Goal: Transaction & Acquisition: Purchase product/service

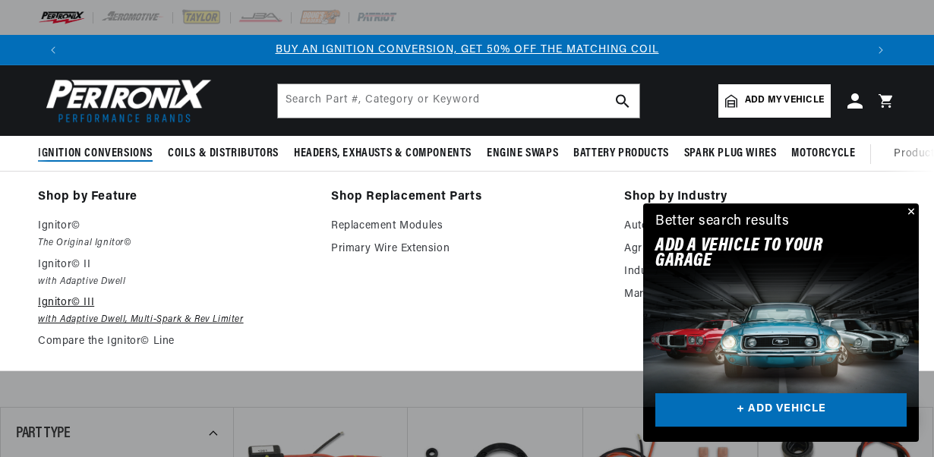
click at [85, 304] on p "Ignitor© III" at bounding box center [174, 303] width 272 height 18
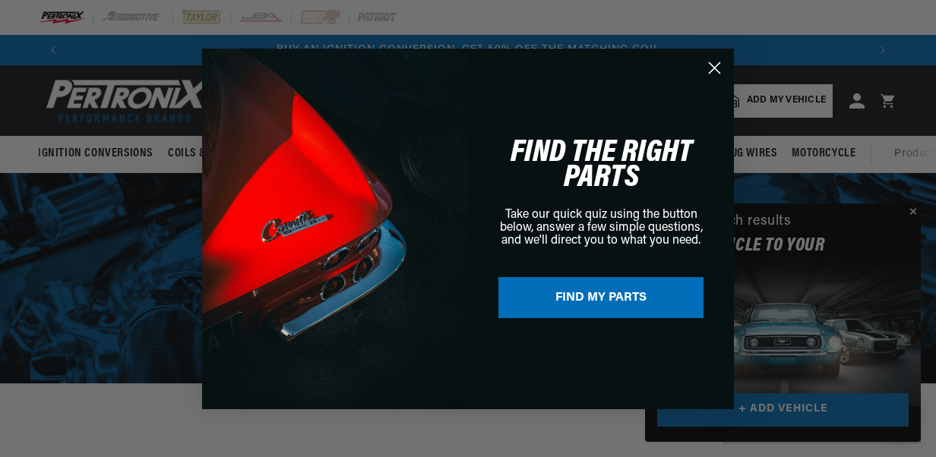
click at [717, 68] on circle "Close dialog" at bounding box center [714, 67] width 25 height 25
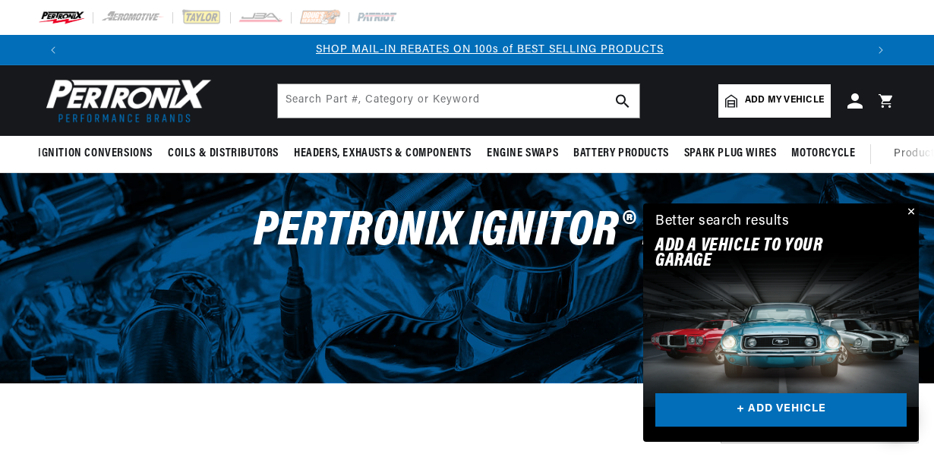
scroll to position [0, 797]
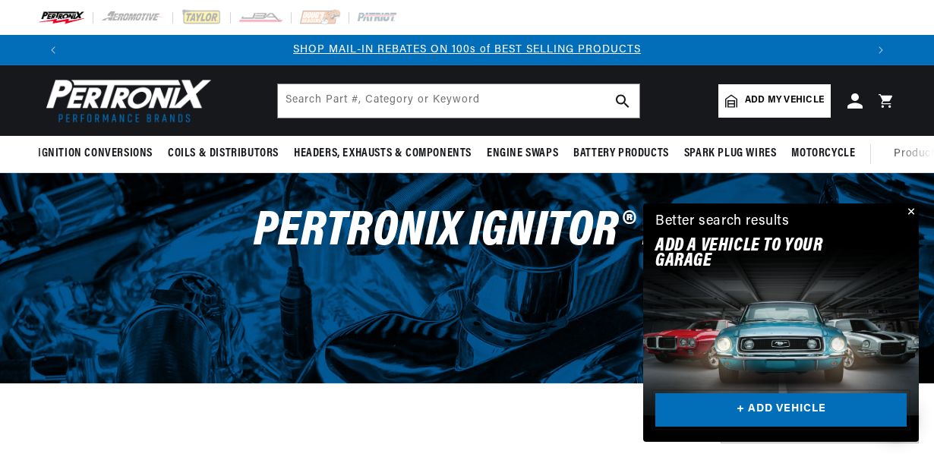
click at [818, 418] on link "+ ADD VEHICLE" at bounding box center [780, 410] width 251 height 34
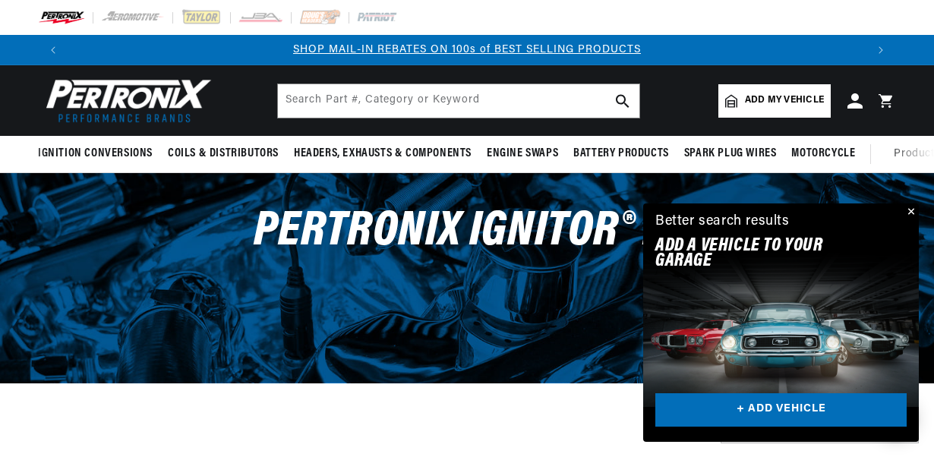
click at [911, 213] on button "Close" at bounding box center [910, 213] width 18 height 18
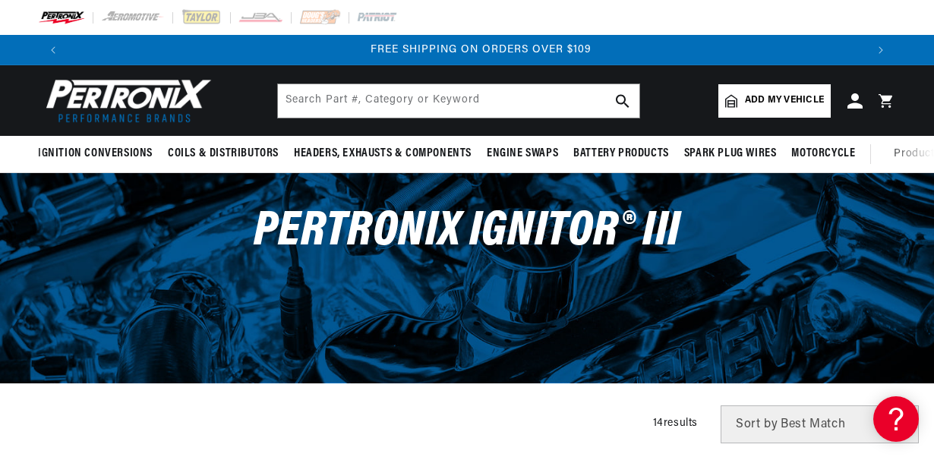
scroll to position [0, 1595]
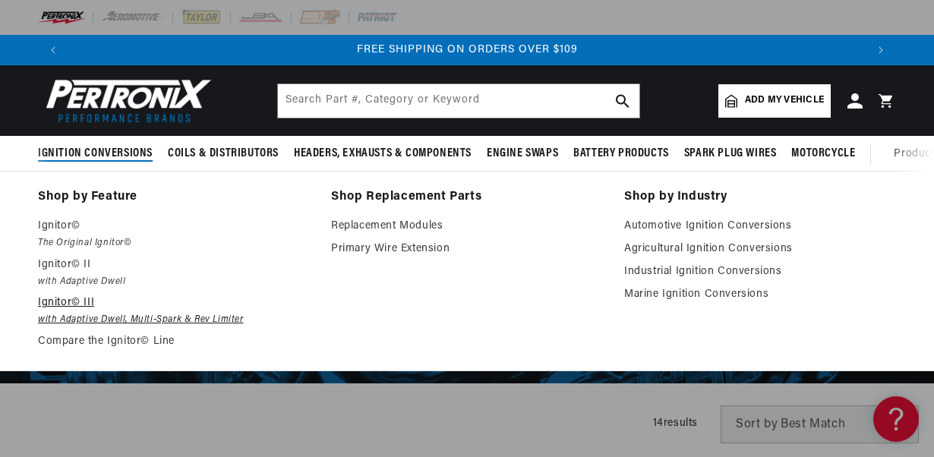
click at [78, 307] on p "Ignitor© III" at bounding box center [174, 303] width 272 height 18
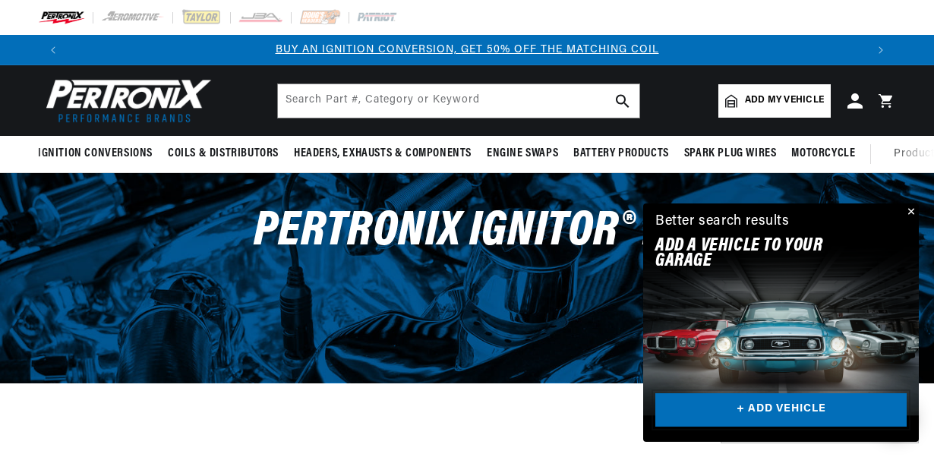
click at [790, 412] on link "+ ADD VEHICLE" at bounding box center [780, 410] width 251 height 34
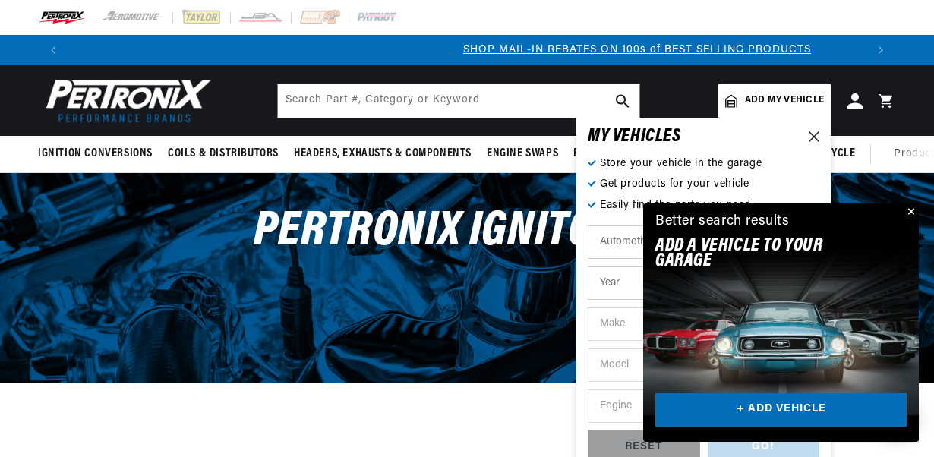
scroll to position [0, 797]
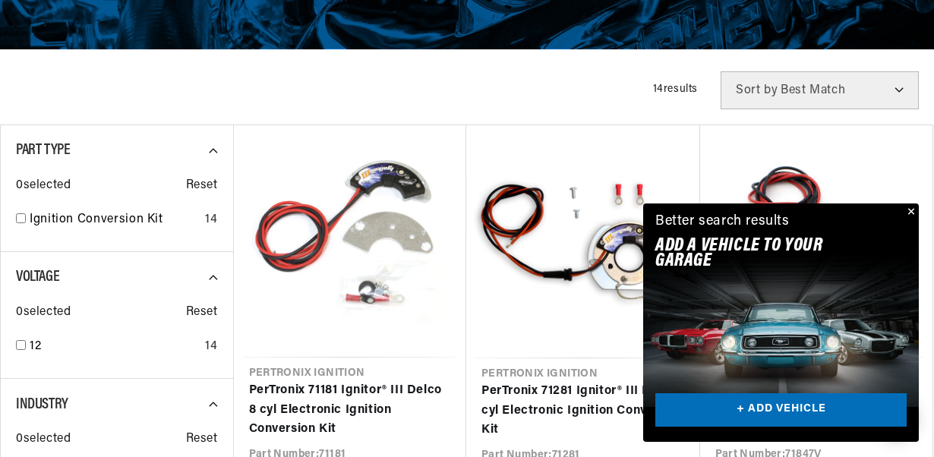
scroll to position [365, 0]
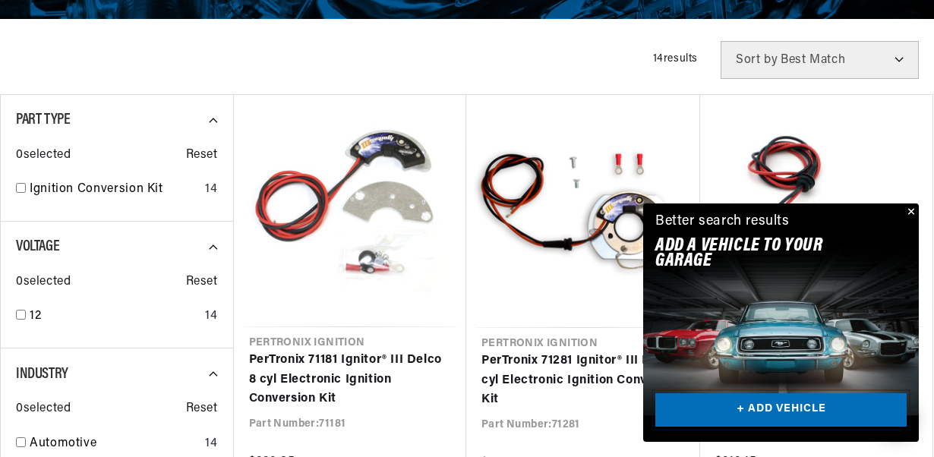
click at [747, 409] on link "+ ADD VEHICLE" at bounding box center [780, 410] width 251 height 34
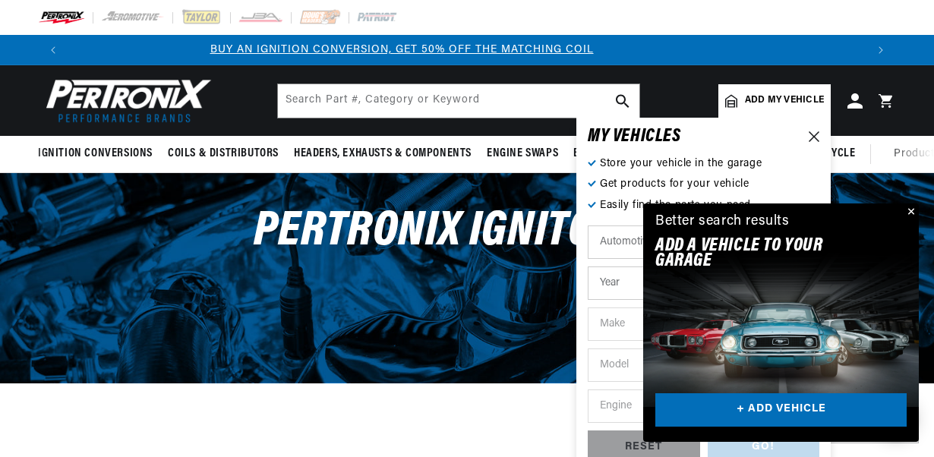
scroll to position [0, 0]
click at [606, 243] on select "Automotive Agricultural Industrial Marine Motorcycle" at bounding box center [704, 242] width 232 height 33
click at [588, 226] on select "Automotive Agricultural Industrial Marine Motorcycle" at bounding box center [704, 242] width 232 height 33
click at [614, 282] on select "Year 2022 2021 2020 2019 2018 2017 2016 2015 2014 2013 2012 2011 2010 2009 2008…" at bounding box center [704, 283] width 232 height 33
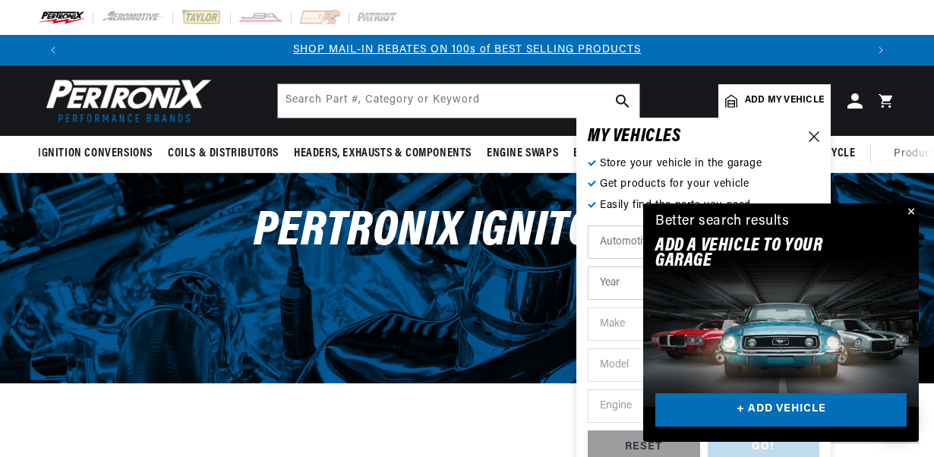
click at [614, 282] on select "Year 2022 2021 2020 2019 2018 2017 2016 2015 2014 2013 2012 2011 2010 2009 2008…" at bounding box center [704, 283] width 232 height 33
select select "1999"
click at [625, 287] on select "2022 2021 2020 2019 2018 2017 2016 2015 2014 2013 2012 2011 2010 2009 2008 2007…" at bounding box center [704, 283] width 232 height 33
click at [588, 267] on select "2022 2021 2020 2019 2018 2017 2016 2015 2014 2013 2012 2011 2010 2009 2008 2007…" at bounding box center [704, 283] width 232 height 33
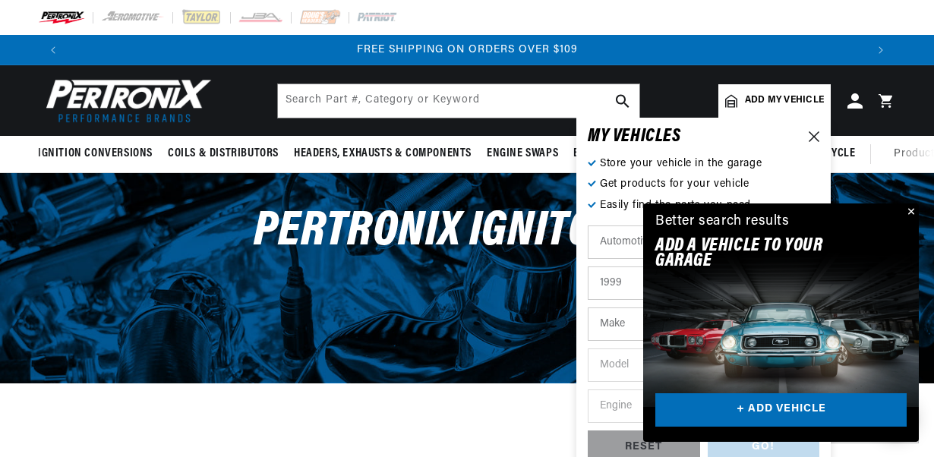
select select "1966"
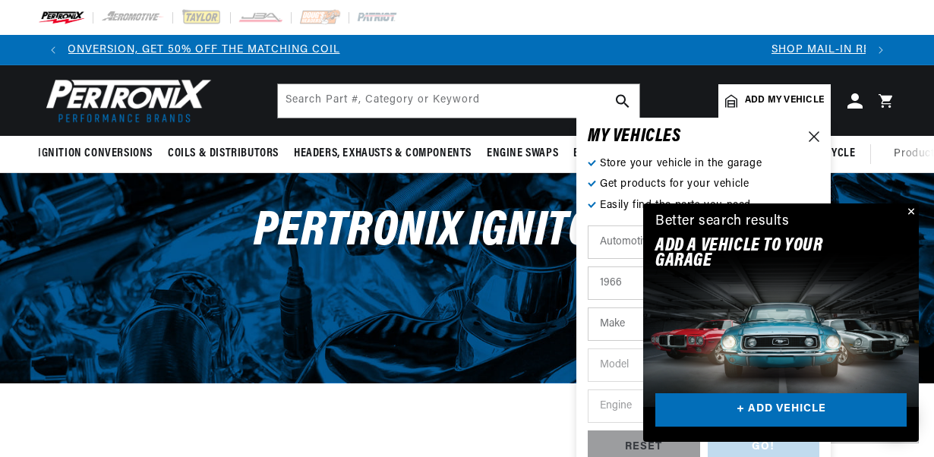
scroll to position [0, 65]
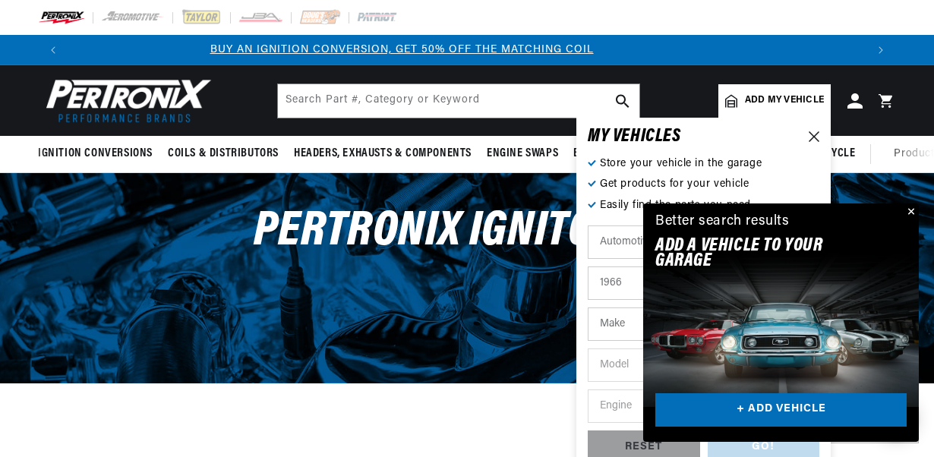
click at [618, 322] on select "Make Alfa Romeo American Motors Aston Martin Austin Austin Healey Avanti Bentle…" at bounding box center [704, 324] width 232 height 33
select select "Ford"
click at [588, 308] on select "Make Alfa Romeo American Motors Aston Martin Austin Austin Healey Avanti Bentle…" at bounding box center [704, 324] width 232 height 33
select select "Ford"
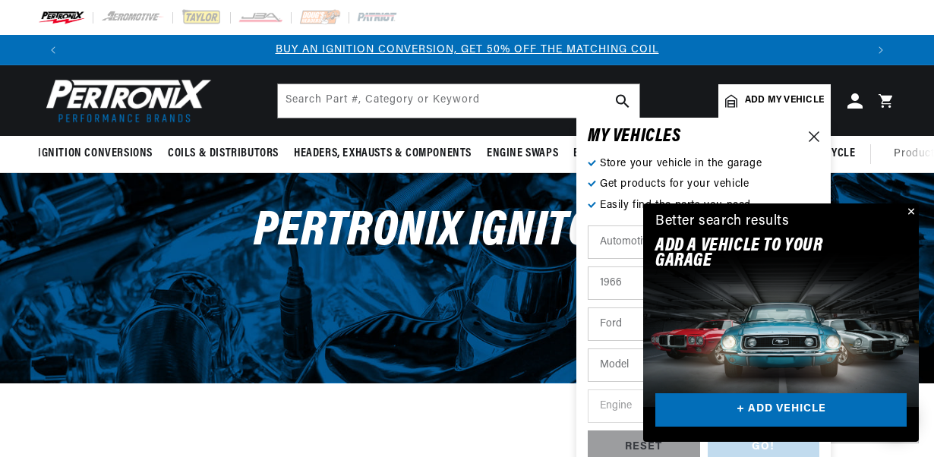
click at [618, 361] on select "Model Bronco Club Wagon Country Sedan Country Squire Custom Custom 500 Econolin…" at bounding box center [704, 365] width 232 height 33
select select "F-100"
click at [588, 349] on select "Model Bronco Club Wagon Country Sedan Country Squire Custom Custom 500 Econolin…" at bounding box center [704, 365] width 232 height 33
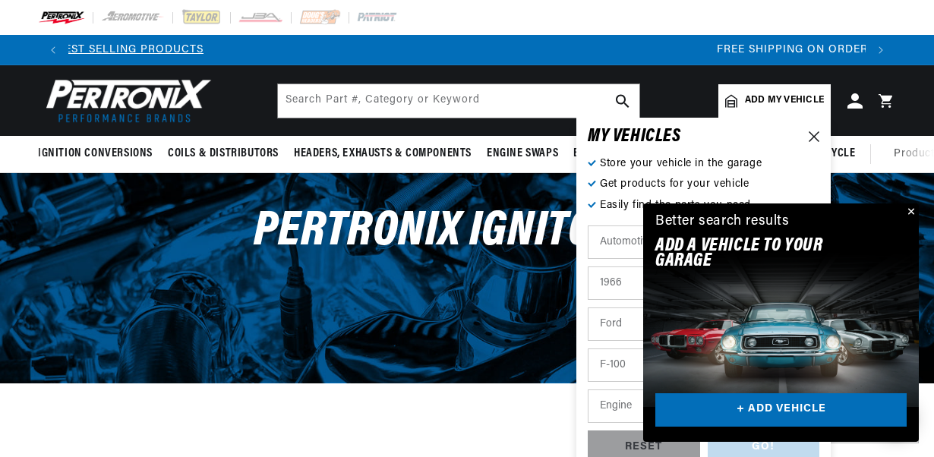
click at [627, 404] on select "Engine 289cid / 4.7L 352cid / 5.8L" at bounding box center [704, 406] width 232 height 33
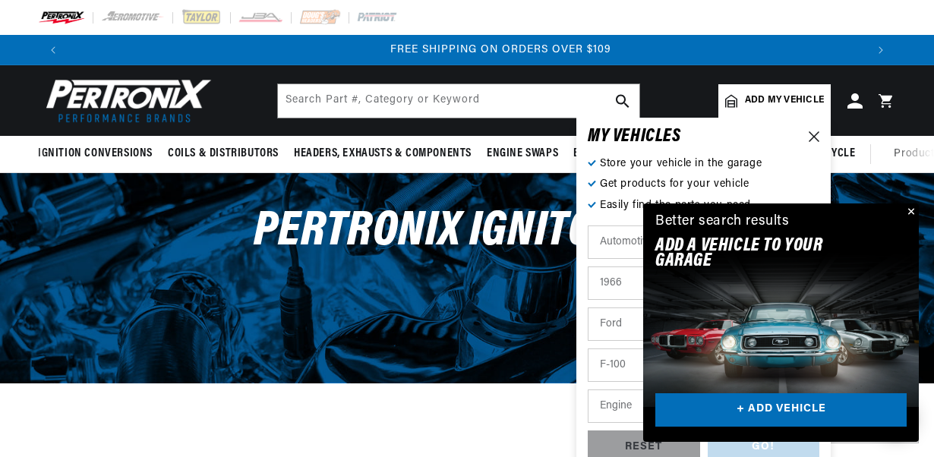
scroll to position [0, 1595]
click at [615, 319] on select "Alfa Romeo American Motors Aston Martin Austin Austin Healey Avanti Bentley Bui…" at bounding box center [704, 324] width 232 height 33
click at [610, 368] on select "Bronco Club Wagon Country Sedan Country Squire Custom Custom 500 Econoline F-10…" at bounding box center [704, 365] width 232 height 33
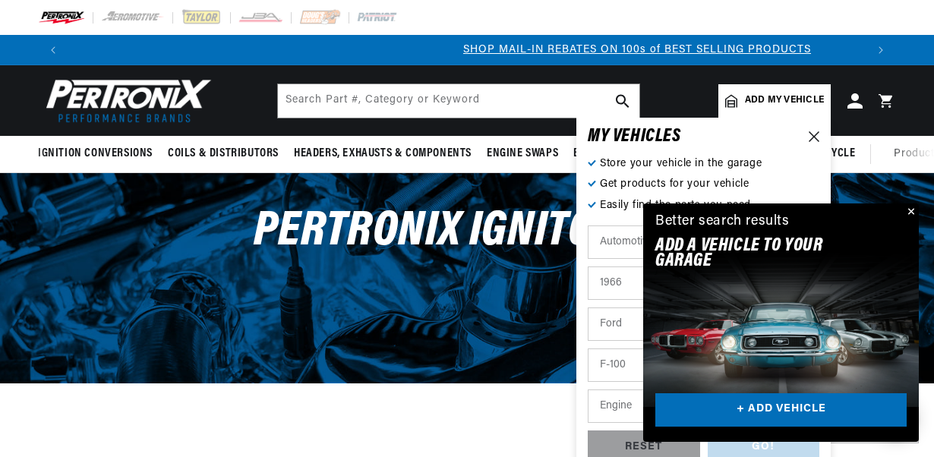
scroll to position [0, 797]
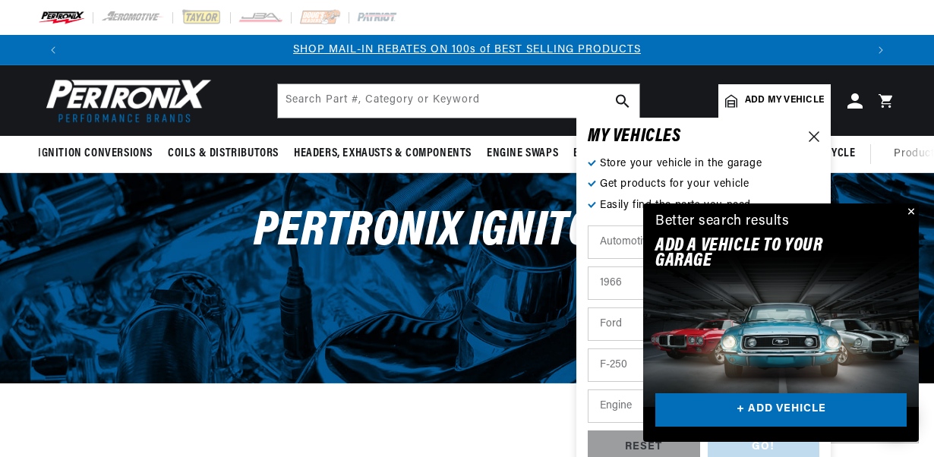
click at [588, 349] on select "Bronco Club Wagon Country Sedan Country Squire Custom Custom 500 Econoline F-10…" at bounding box center [704, 365] width 232 height 33
click at [612, 403] on select "Engine 352cid / 5.8L" at bounding box center [704, 406] width 232 height 33
click at [618, 322] on select "Alfa Romeo American Motors Aston Martin Austin Austin Healey Avanti Bentley Bui…" at bounding box center [704, 324] width 232 height 33
click at [615, 365] on select "Bronco Club Wagon Country Sedan Country Squire Custom Custom 500 Econoline F-10…" at bounding box center [704, 365] width 232 height 33
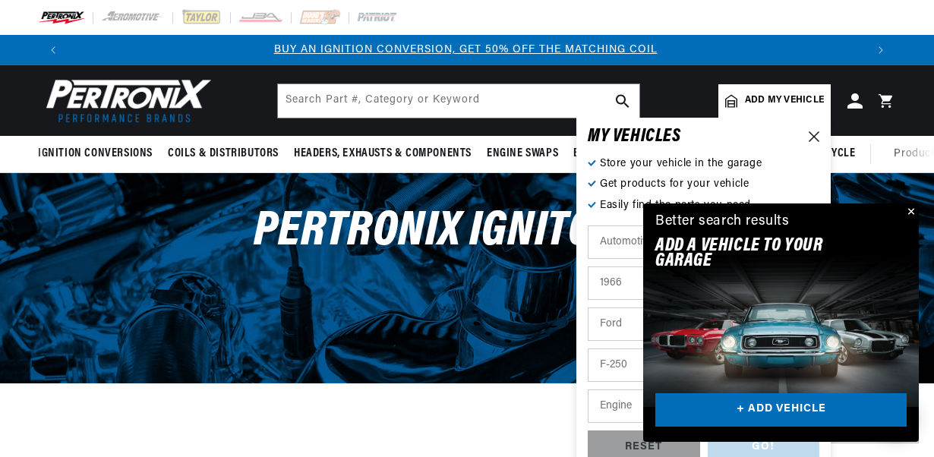
scroll to position [0, 0]
click at [588, 349] on select "Bronco Club Wagon Country Sedan Country Squire Custom Custom 500 Econoline F-10…" at bounding box center [704, 365] width 232 height 33
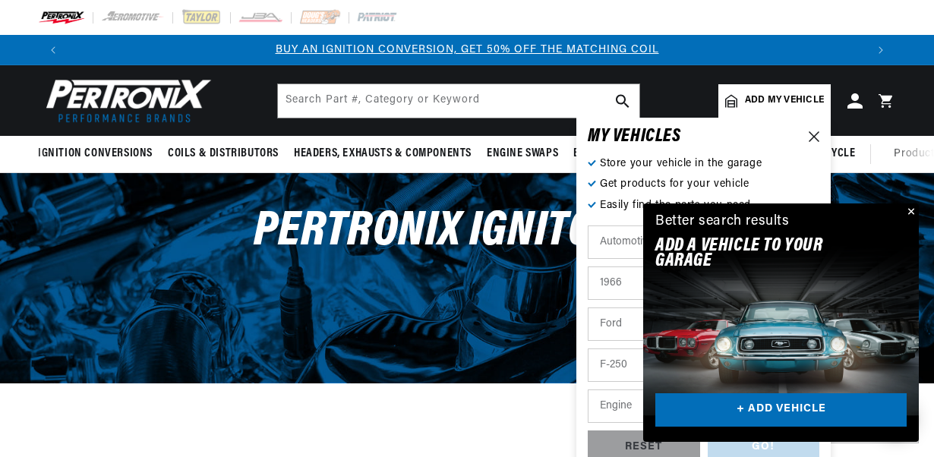
select select "Thunderbird"
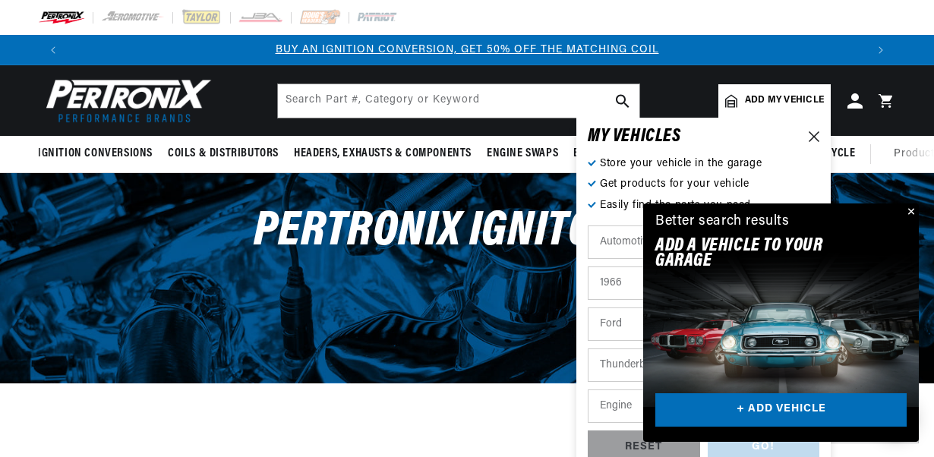
click at [534, 411] on div "Filters 14 results Show Universal Parts Sort by Best Match Featured Name, A-Z N…" at bounding box center [467, 425] width 934 height 38
click at [605, 412] on select "Engine 5.4L 6.6L 7.5L 352cid / 5.8L 390cid / 6.4L 427cid / 7.0L 428cid / 7.0L" at bounding box center [704, 406] width 232 height 33
select select "6.6L"
click at [588, 390] on select "Engine 5.4L 6.6L 7.5L 352cid / 5.8L 390cid / 6.4L 427cid / 7.0L 428cid / 7.0L" at bounding box center [704, 406] width 232 height 33
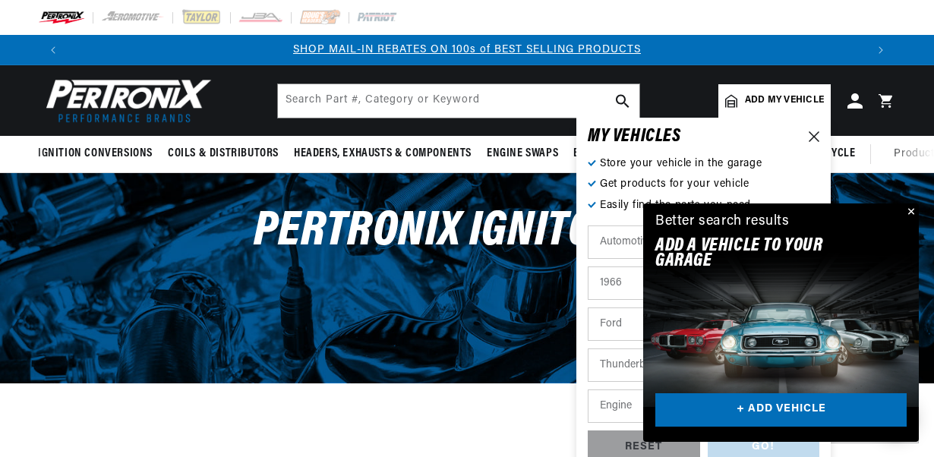
select select "6.6L"
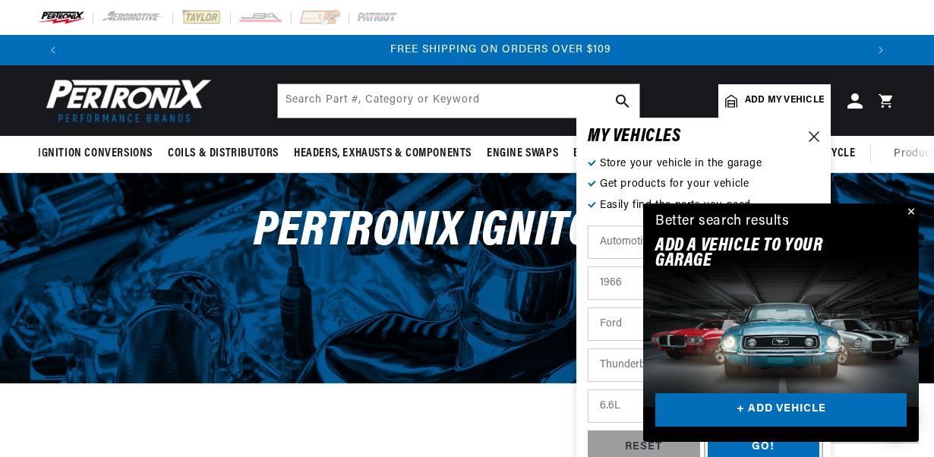
scroll to position [0, 1595]
click at [750, 453] on div "GO!" at bounding box center [764, 448] width 112 height 34
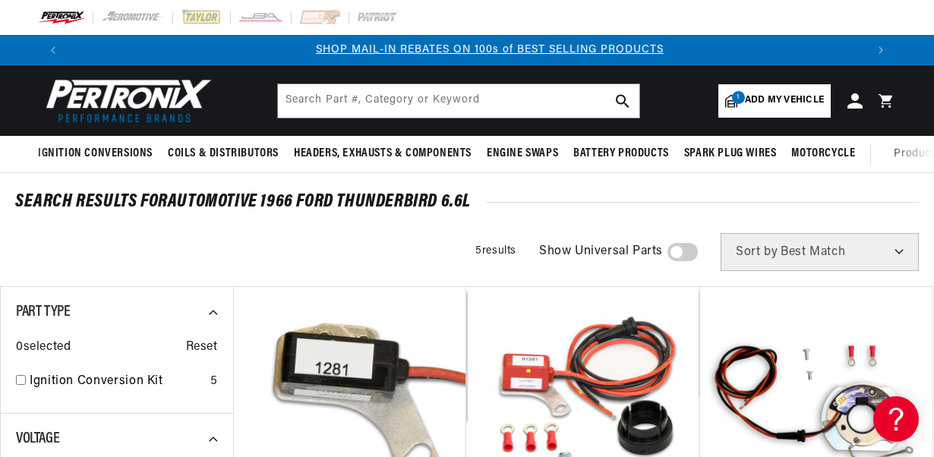
scroll to position [0, 797]
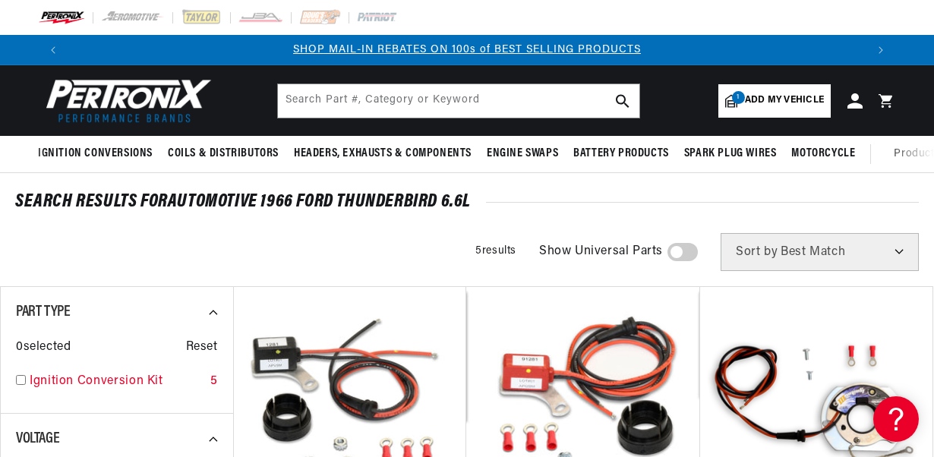
click at [18, 380] on input "checkbox" at bounding box center [21, 380] width 10 height 10
checkbox input "true"
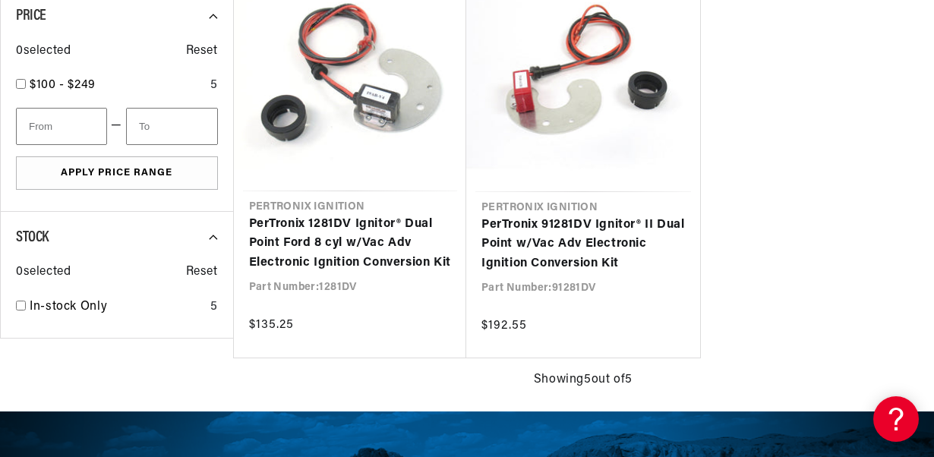
scroll to position [729, 0]
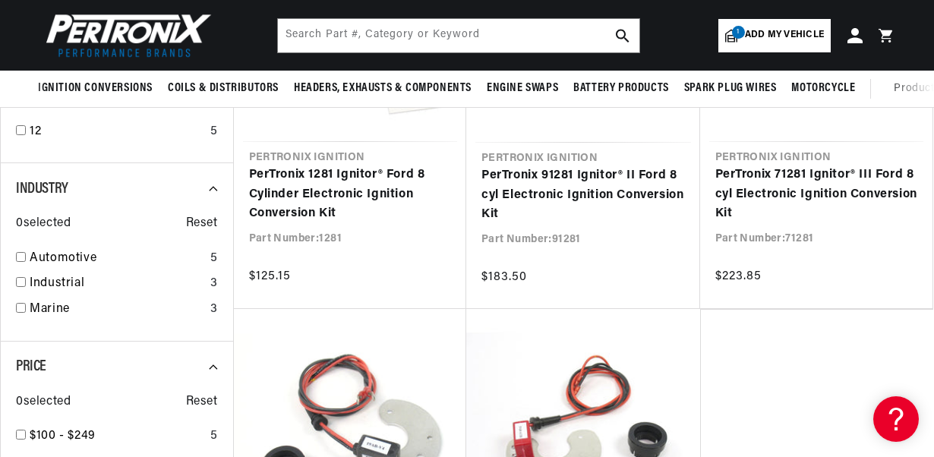
scroll to position [248, 0]
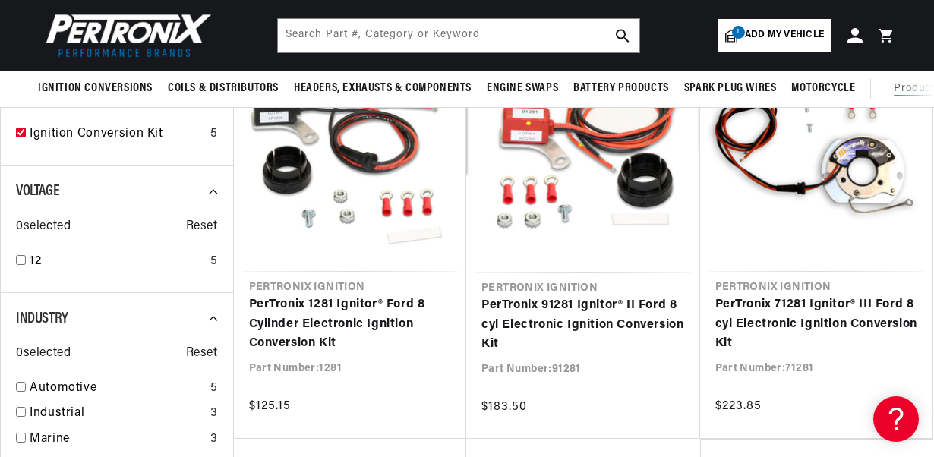
click at [933, 82] on span "Product Support" at bounding box center [936, 89] width 84 height 17
drag, startPoint x: 933, startPoint y: 82, endPoint x: 924, endPoint y: 76, distance: 10.3
click at [932, 80] on summary "Product Support" at bounding box center [940, 89] width 92 height 36
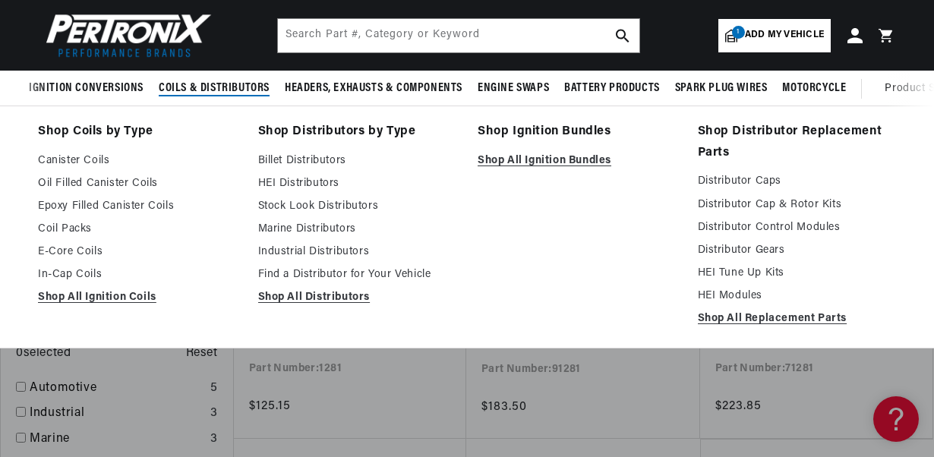
click at [203, 91] on span "Coils & Distributors" at bounding box center [214, 89] width 111 height 16
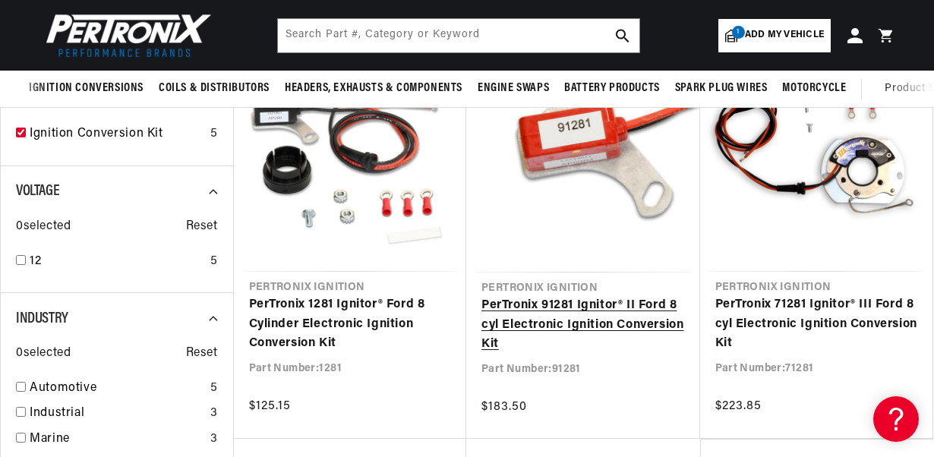
scroll to position [0, 1595]
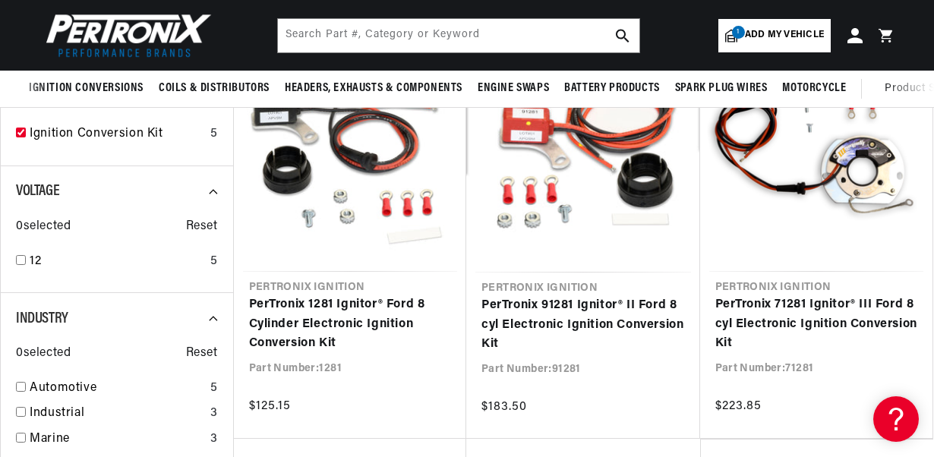
click at [770, 27] on link "1 Add my vehicle" at bounding box center [774, 35] width 112 height 33
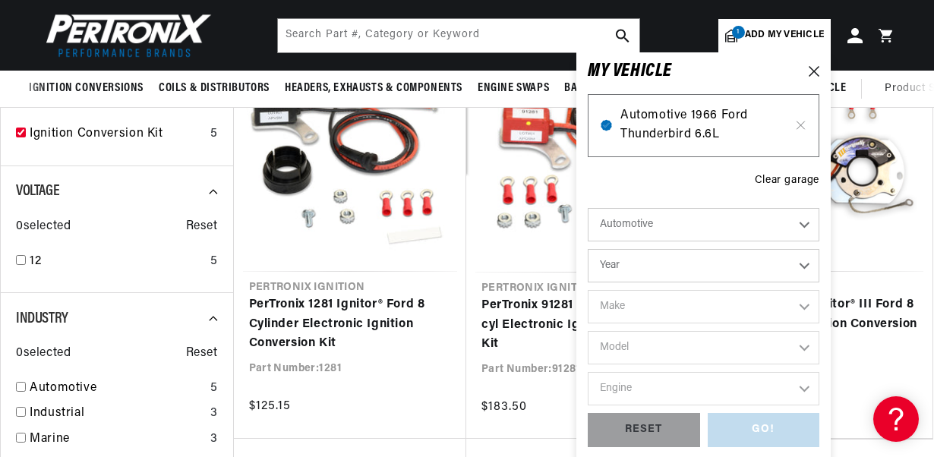
click at [732, 122] on span "Automotive 1966 Ford Thunderbird 6.6L" at bounding box center [703, 125] width 166 height 39
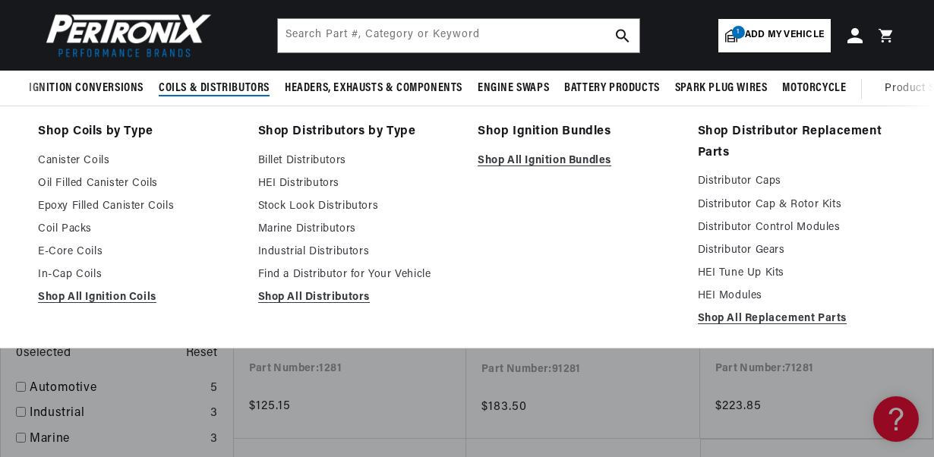
click at [225, 88] on span "Coils & Distributors" at bounding box center [214, 89] width 111 height 16
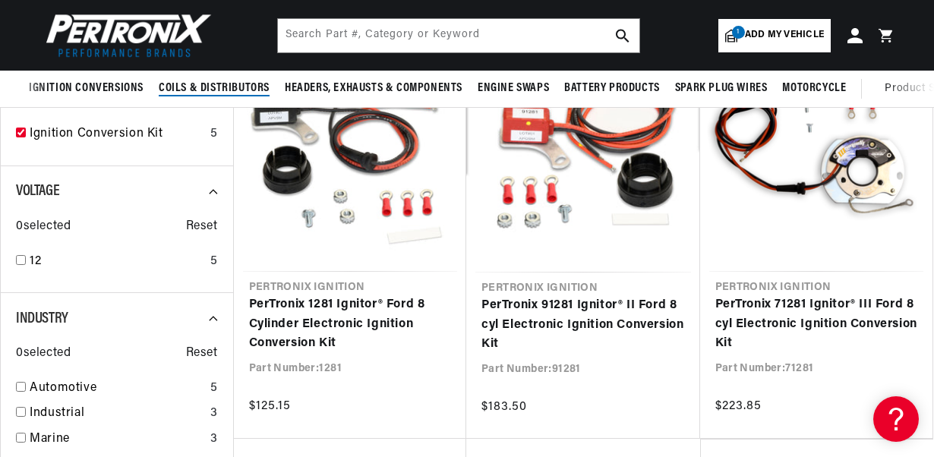
scroll to position [0, 0]
click at [225, 88] on span "Coils & Distributors" at bounding box center [214, 89] width 111 height 16
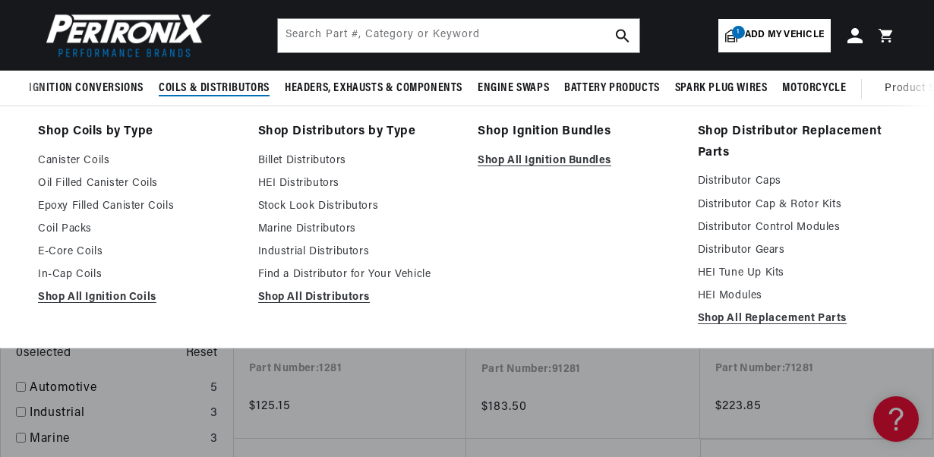
scroll to position [0, 797]
click at [341, 205] on link "Stock Look Distributors" at bounding box center [357, 206] width 199 height 18
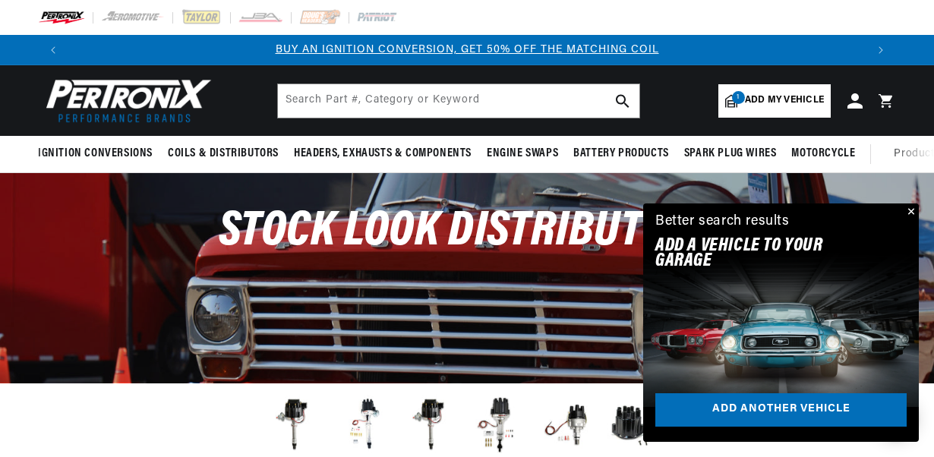
click at [914, 211] on button "Close" at bounding box center [910, 213] width 18 height 18
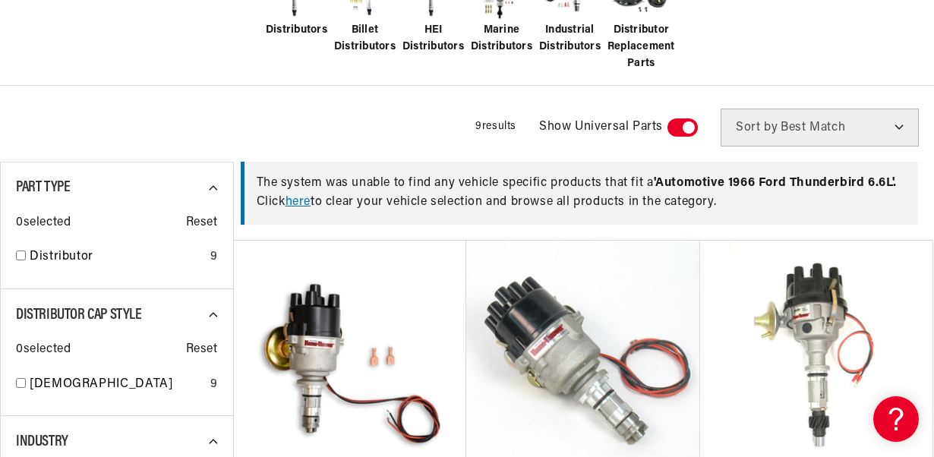
scroll to position [456, 0]
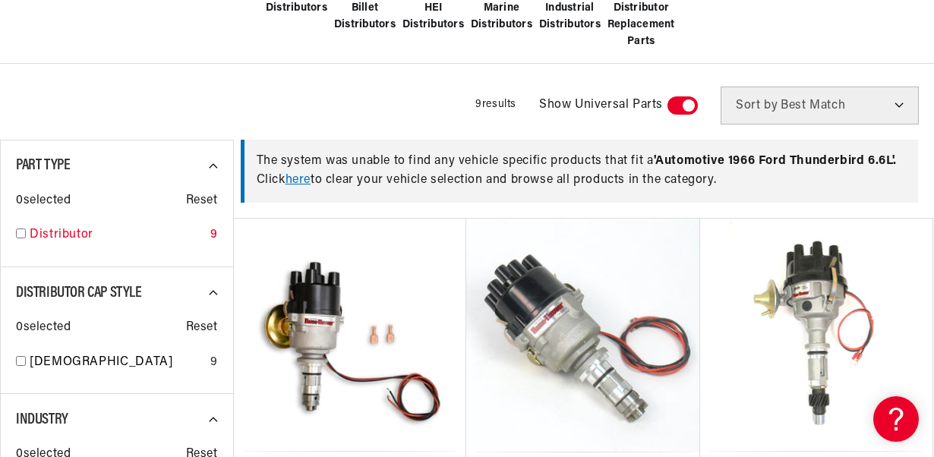
click at [17, 234] on input "checkbox" at bounding box center [21, 234] width 10 height 10
checkbox input "true"
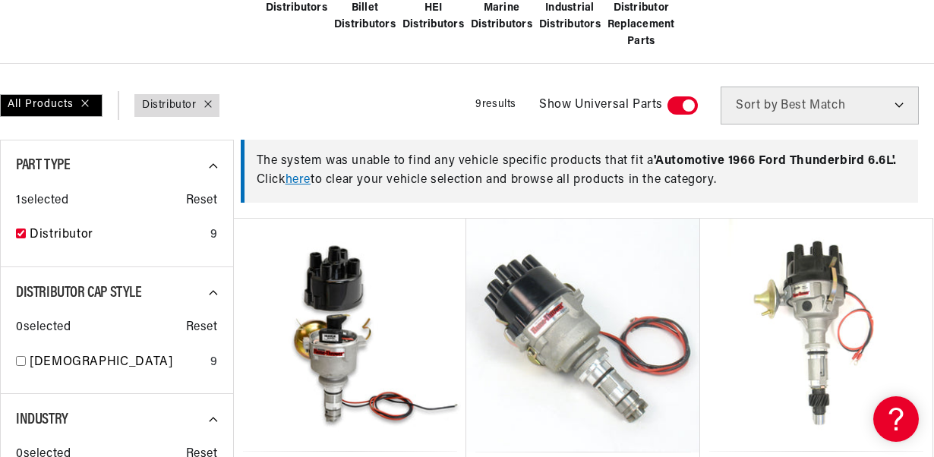
scroll to position [0, 1595]
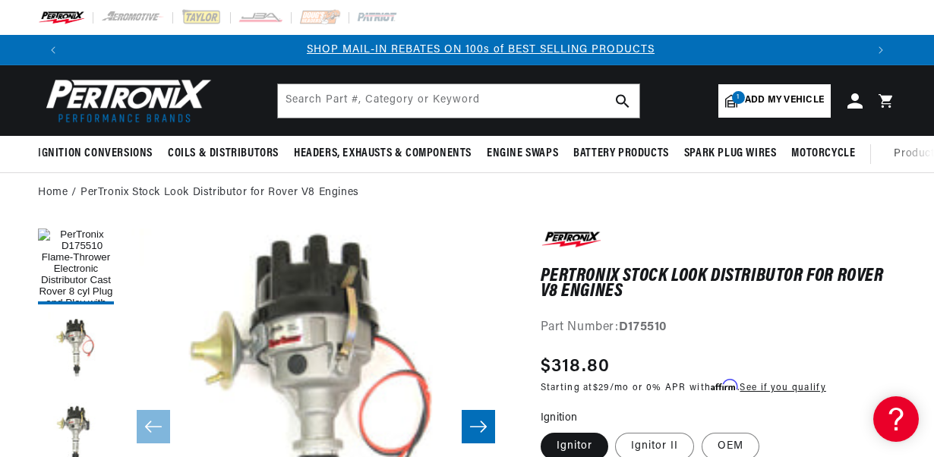
scroll to position [0, 797]
click at [770, 90] on link "1 Add my vehicle" at bounding box center [774, 100] width 112 height 33
select select "Year"
select select "Make"
select select "Model"
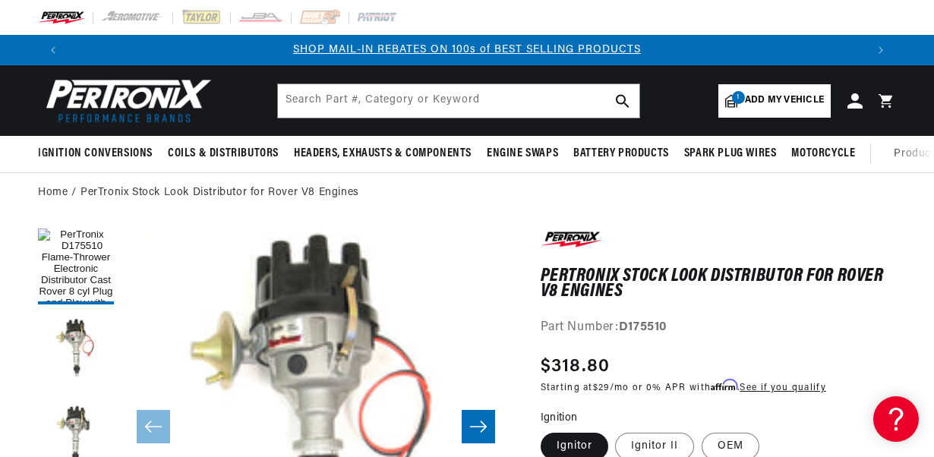
select select "Engine"
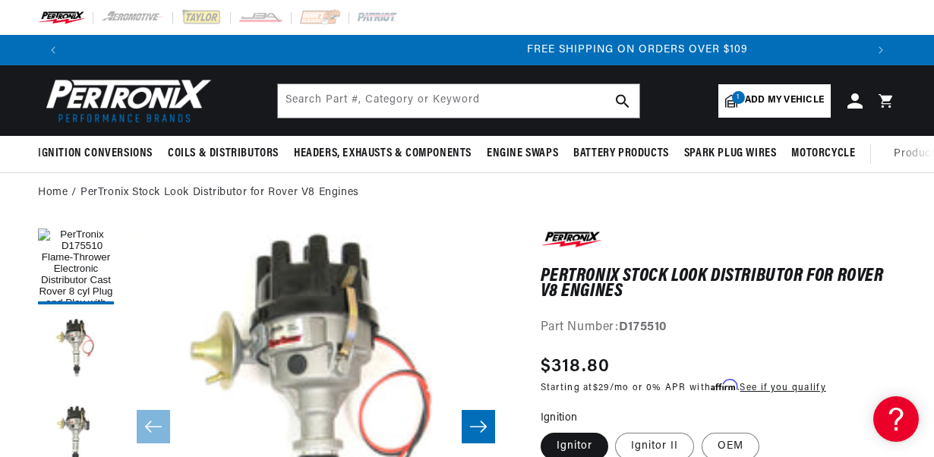
scroll to position [0, 1595]
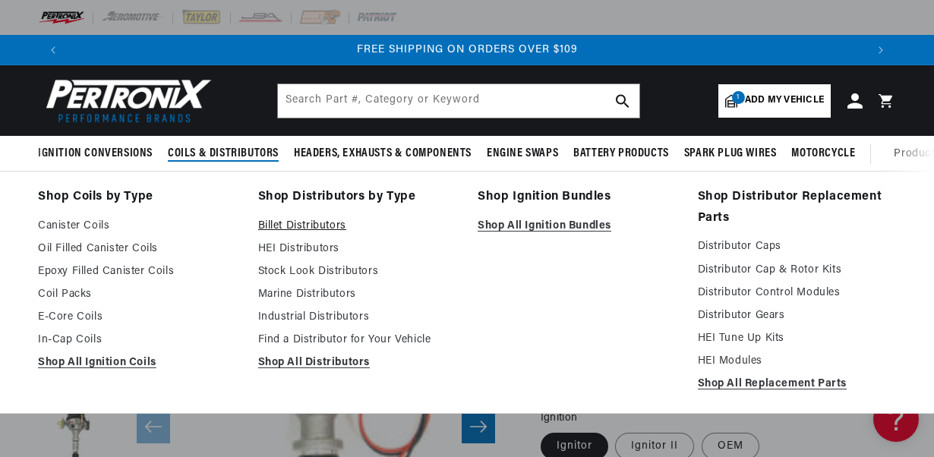
click at [283, 226] on link "Billet Distributors" at bounding box center [357, 226] width 199 height 18
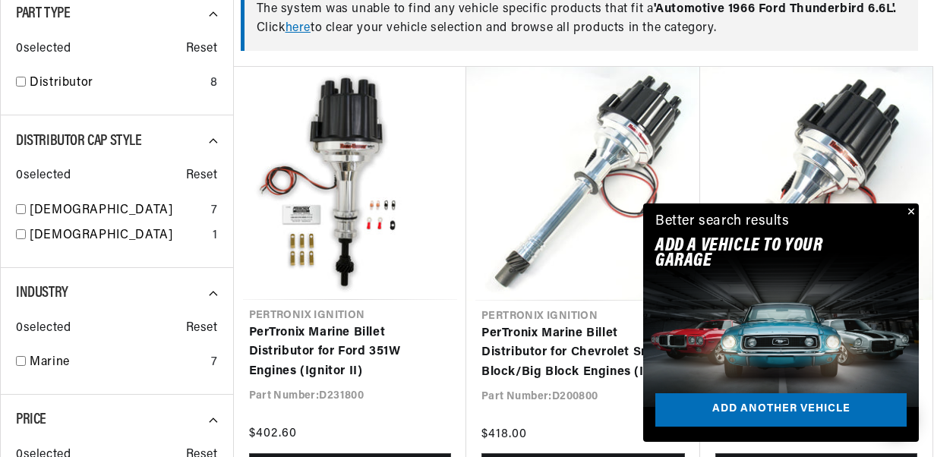
scroll to position [0, 1595]
click at [21, 84] on input "checkbox" at bounding box center [21, 82] width 10 height 10
checkbox input "true"
click at [911, 211] on button "Close" at bounding box center [910, 213] width 18 height 18
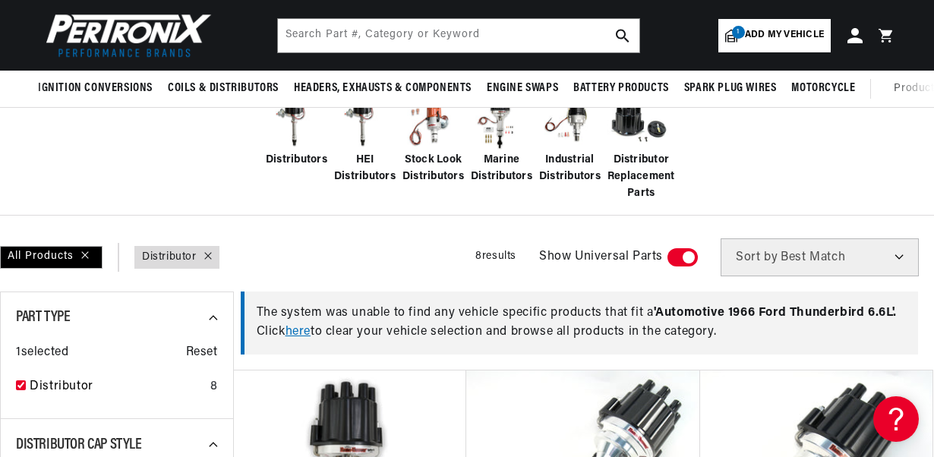
scroll to position [0, 797]
click at [430, 155] on span "Stock Look Distributors" at bounding box center [434, 169] width 62 height 34
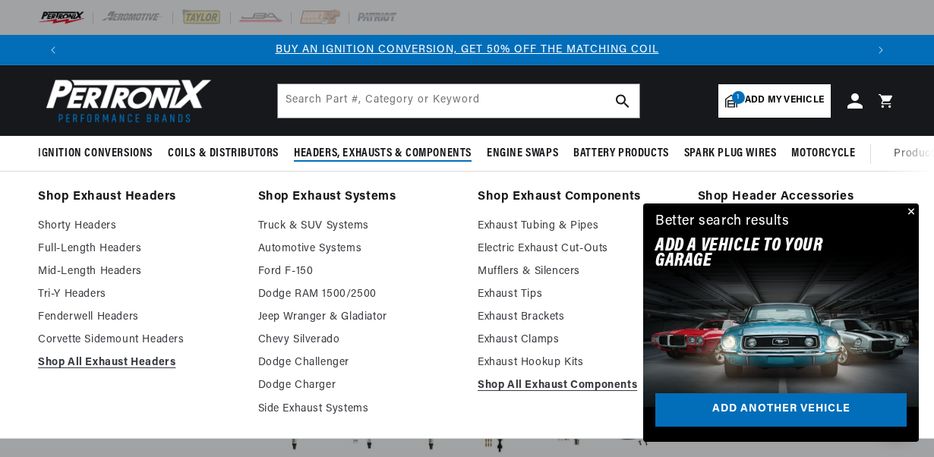
click at [932, 351] on div "Shop Exhaust Headers Shorty Headers Full-Length Headers Mid-Length Headers Tri-…" at bounding box center [467, 304] width 934 height 235
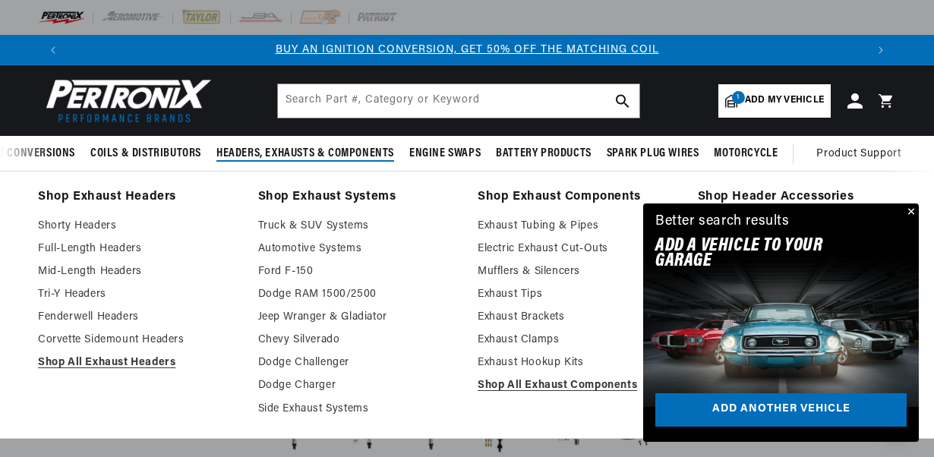
click at [932, 351] on div "Shop Exhaust Headers Shorty Headers Full-Length Headers Mid-Length Headers Tri-…" at bounding box center [467, 304] width 934 height 235
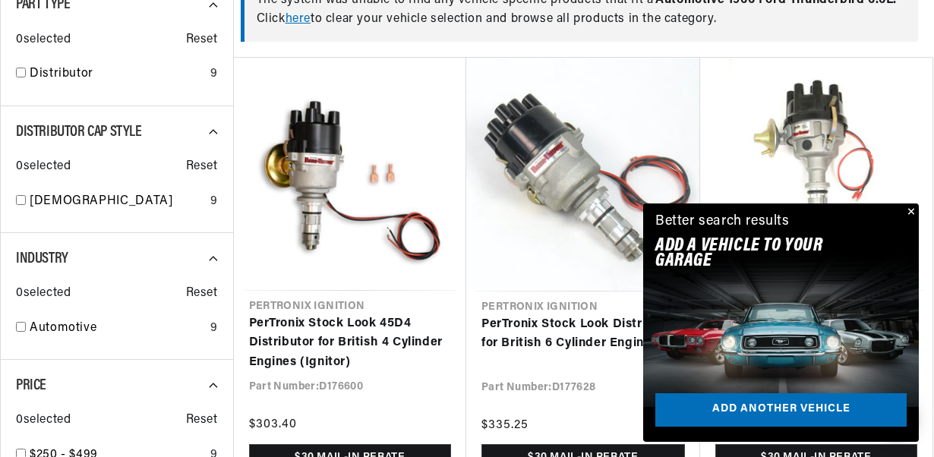
scroll to position [638, 0]
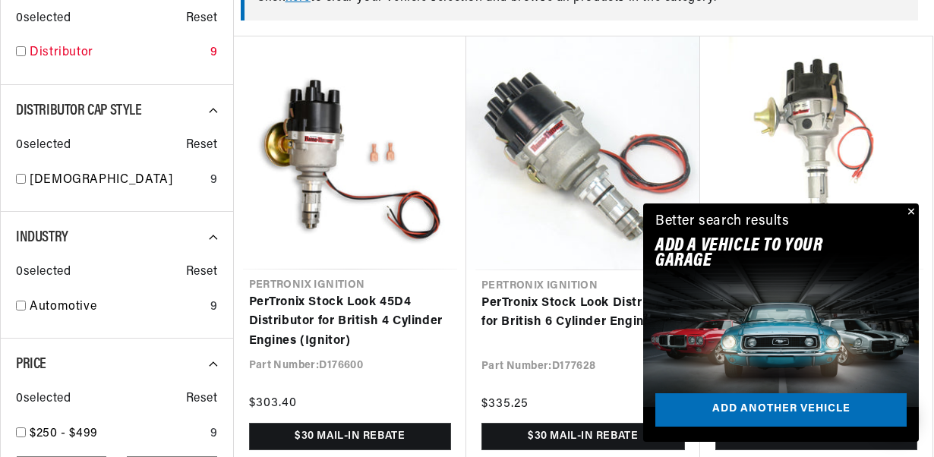
click at [20, 49] on input "checkbox" at bounding box center [21, 51] width 10 height 10
checkbox input "true"
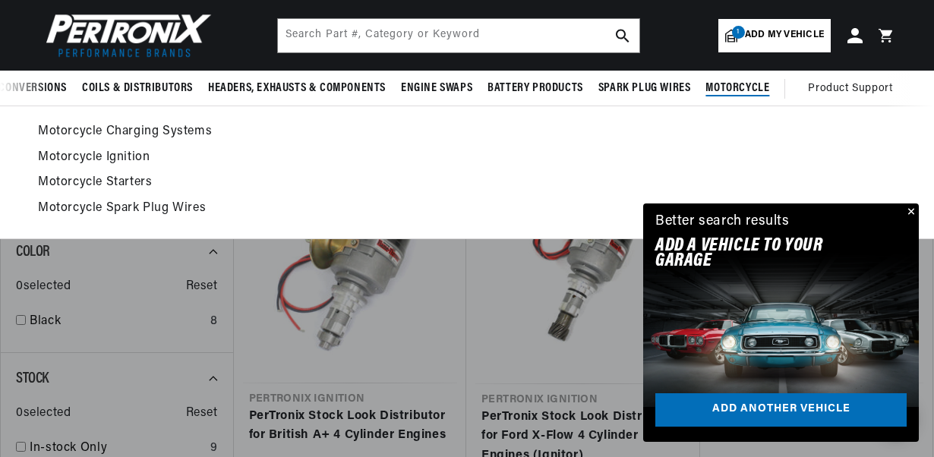
scroll to position [942, 0]
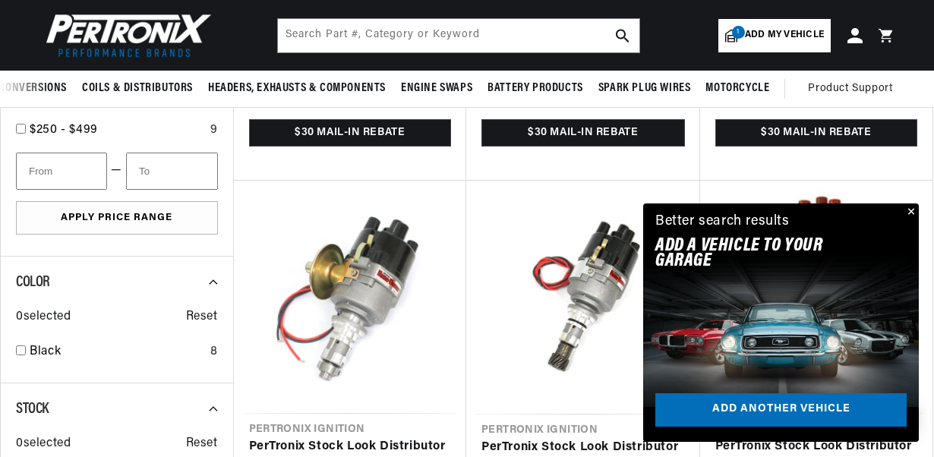
click at [775, 37] on span "Add my vehicle" at bounding box center [784, 35] width 79 height 14
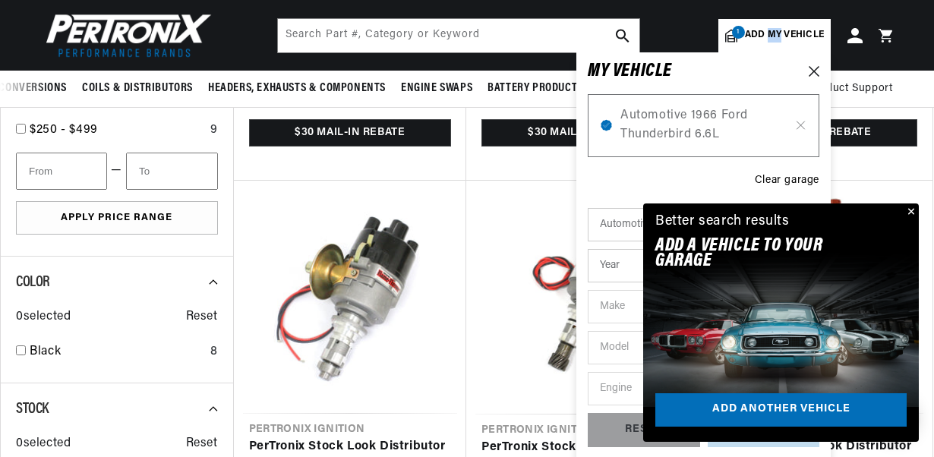
scroll to position [0, 797]
drag, startPoint x: 775, startPoint y: 37, endPoint x: 696, endPoint y: 97, distance: 99.2
click at [696, 97] on div "Automotive 1966 Ford Thunderbird 6.6L" at bounding box center [704, 125] width 232 height 63
click at [690, 106] on span "Automotive 1966 Ford Thunderbird 6.6L" at bounding box center [703, 125] width 166 height 39
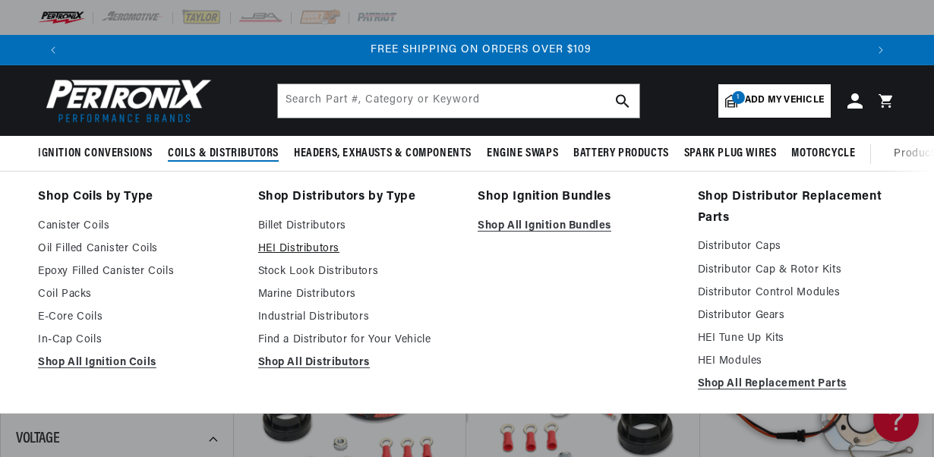
scroll to position [0, 1595]
drag, startPoint x: 269, startPoint y: 252, endPoint x: 249, endPoint y: 239, distance: 23.6
click at [249, 239] on ul "Shop Coils by Type Canister Coils Oil Filled Canister Coils Epoxy Filled Canist…" at bounding box center [467, 292] width 858 height 211
click at [276, 242] on link "HEI Distributors" at bounding box center [357, 249] width 199 height 18
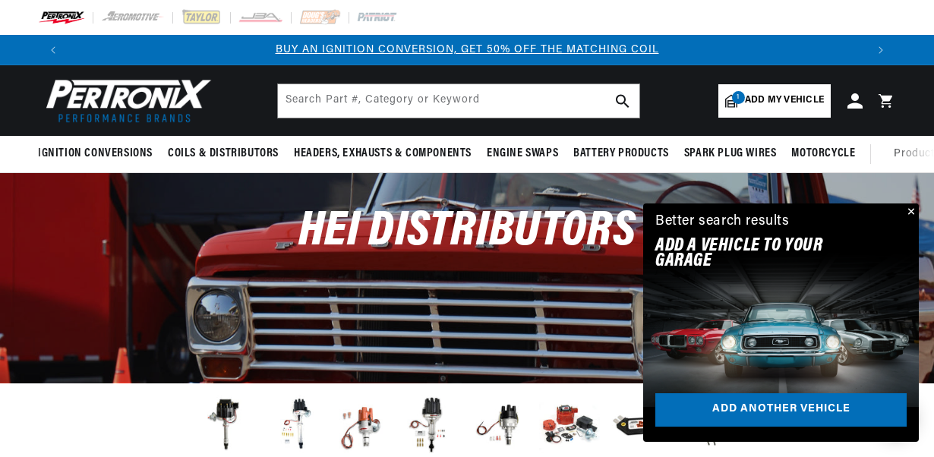
click at [911, 213] on button "Close" at bounding box center [910, 213] width 18 height 18
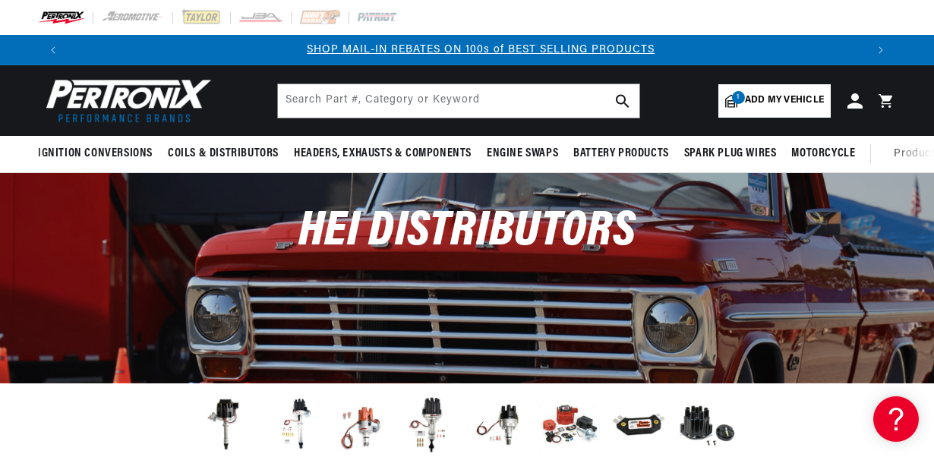
scroll to position [0, 797]
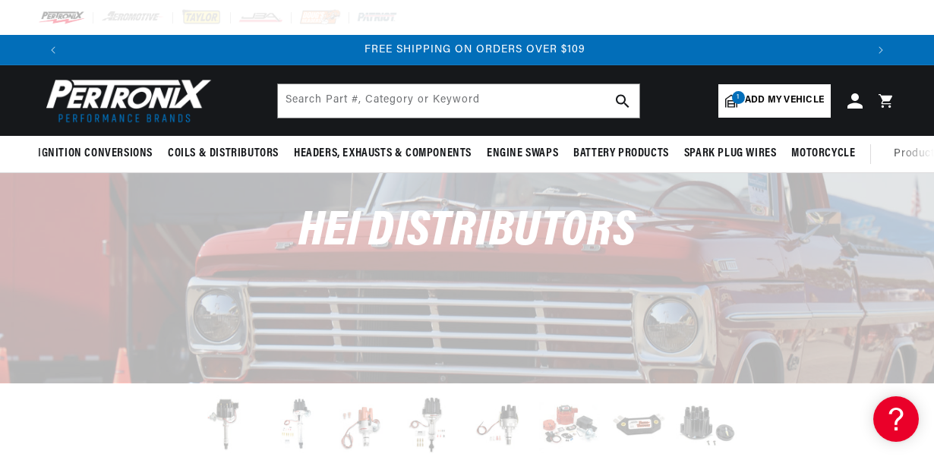
scroll to position [0, 1595]
click at [770, 100] on span "Add my vehicle" at bounding box center [784, 100] width 79 height 14
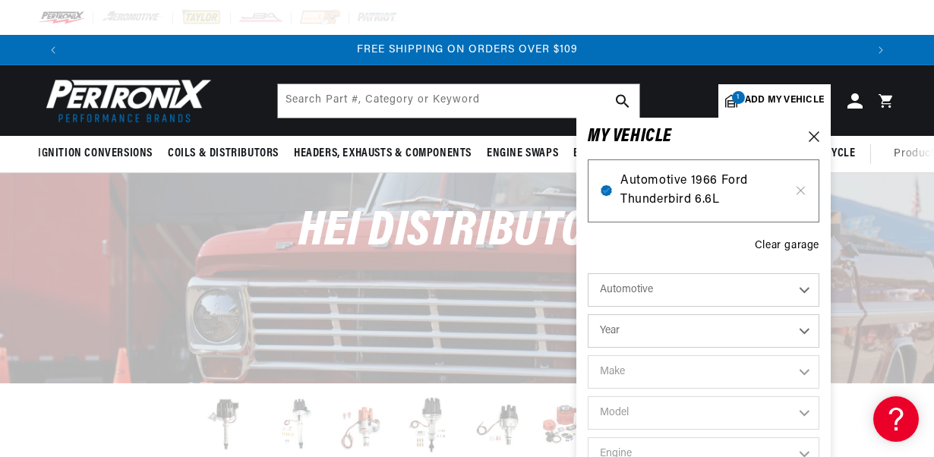
click at [719, 191] on span "Automotive 1966 Ford Thunderbird 6.6L" at bounding box center [703, 191] width 166 height 39
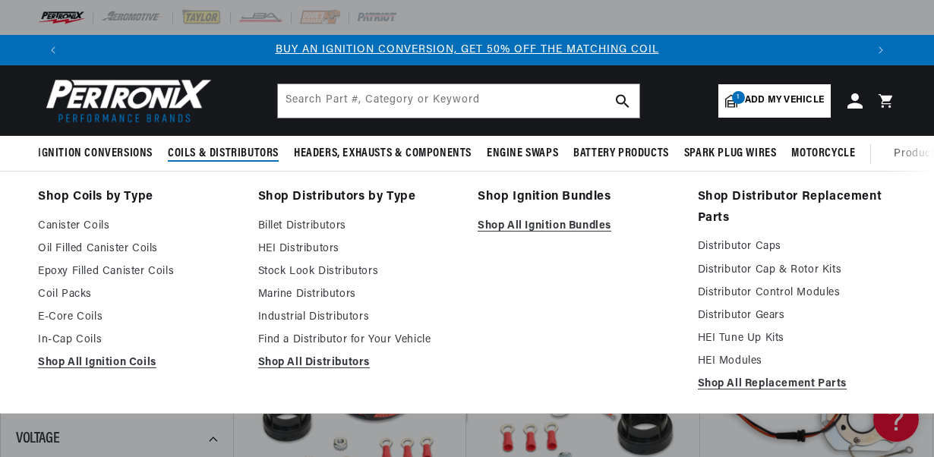
click at [264, 146] on span "Coils & Distributors" at bounding box center [223, 154] width 111 height 16
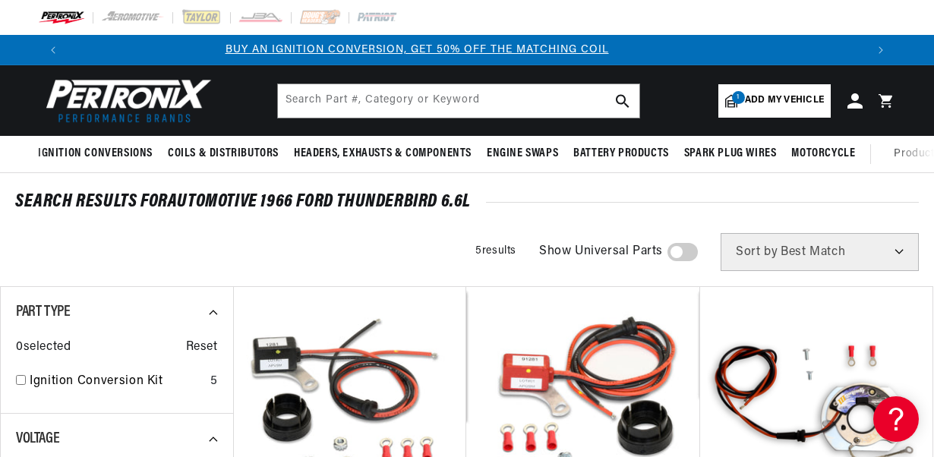
click at [268, 135] on header "BETTER SEARCH RESULTS Add your vehicle's year, make, and model to find parts be…" at bounding box center [467, 100] width 934 height 71
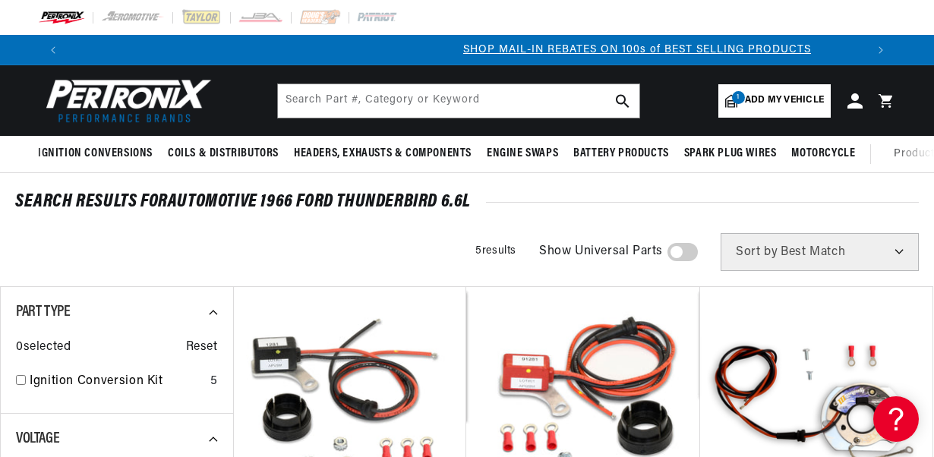
scroll to position [0, 797]
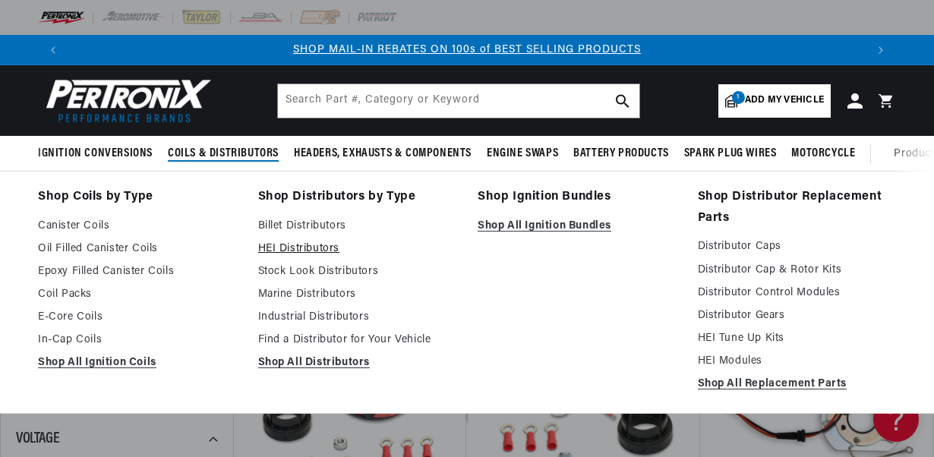
click at [263, 242] on link "HEI Distributors" at bounding box center [357, 249] width 199 height 18
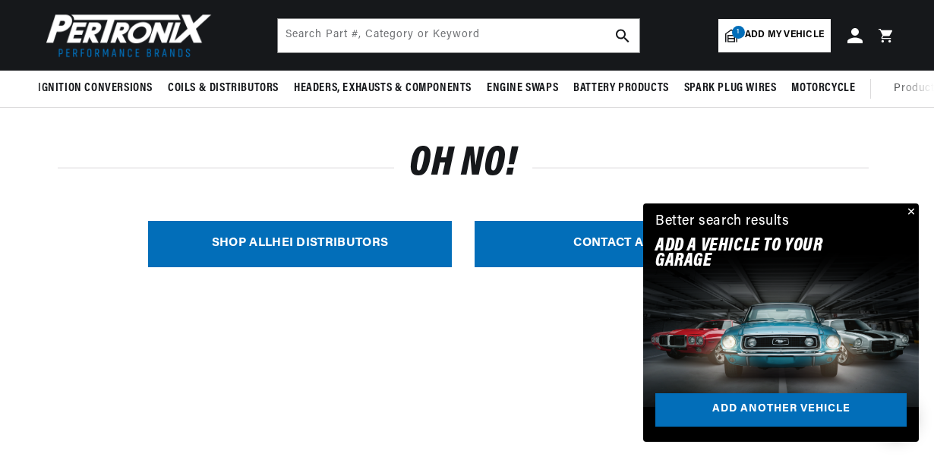
scroll to position [425, 0]
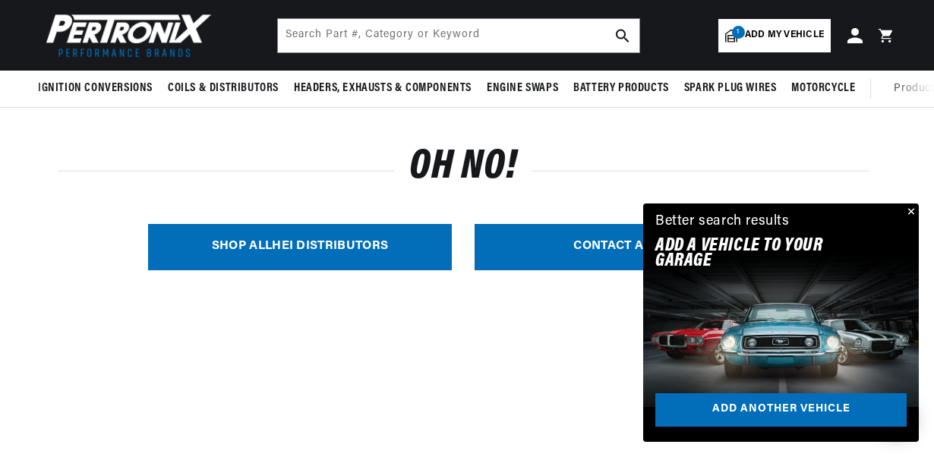
click at [263, 242] on link "SHOP ALL HEI Distributors" at bounding box center [300, 247] width 304 height 46
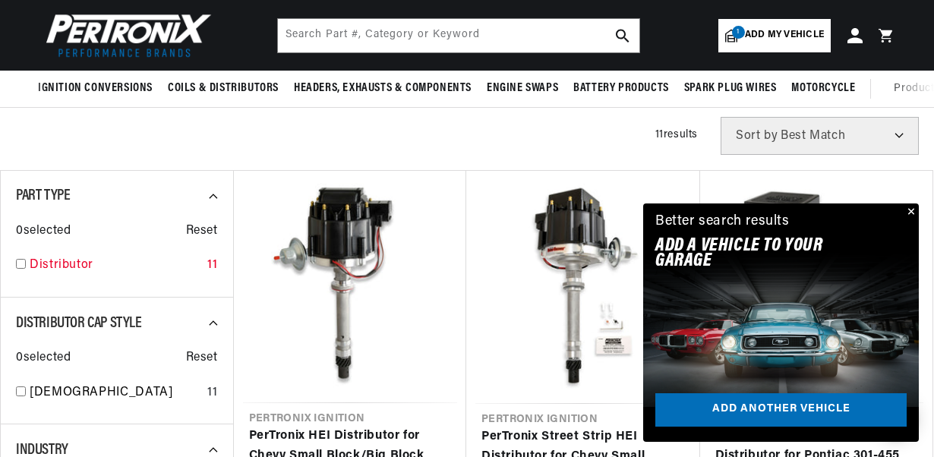
click at [18, 261] on input "checkbox" at bounding box center [21, 264] width 10 height 10
checkbox input "true"
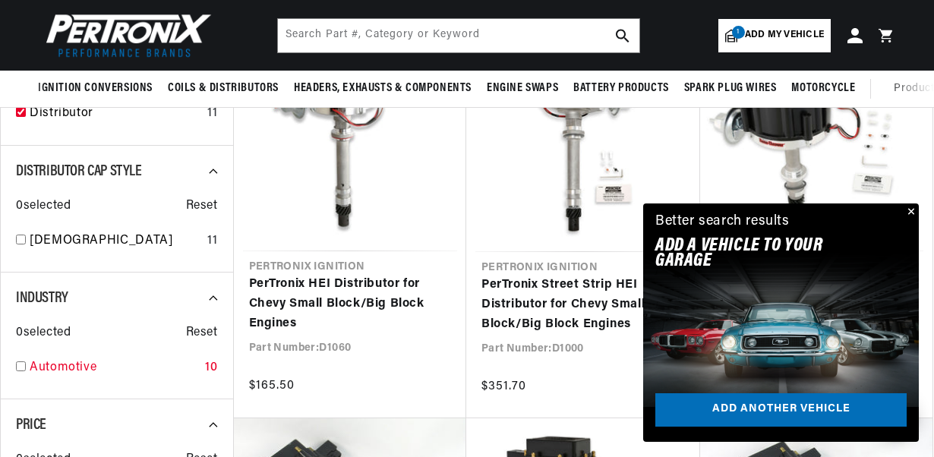
scroll to position [0, 797]
click at [25, 364] on input "checkbox" at bounding box center [21, 367] width 10 height 10
checkbox input "true"
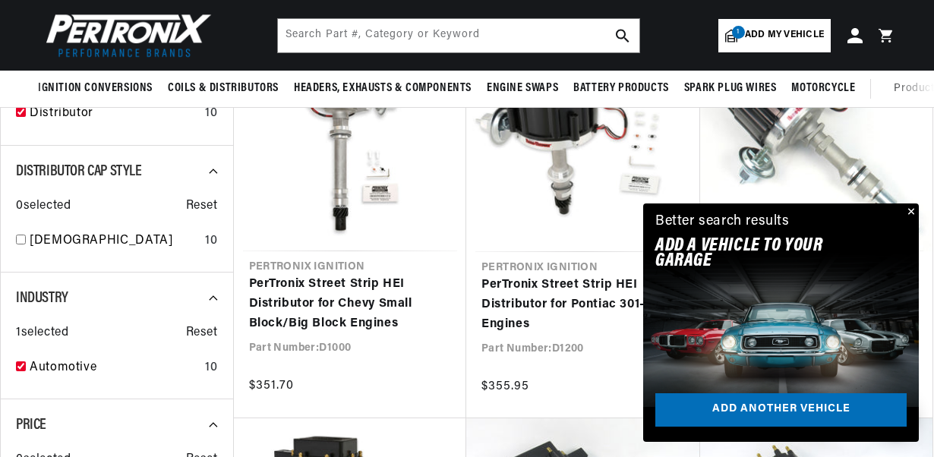
click at [785, 39] on span "Add my vehicle" at bounding box center [784, 35] width 79 height 14
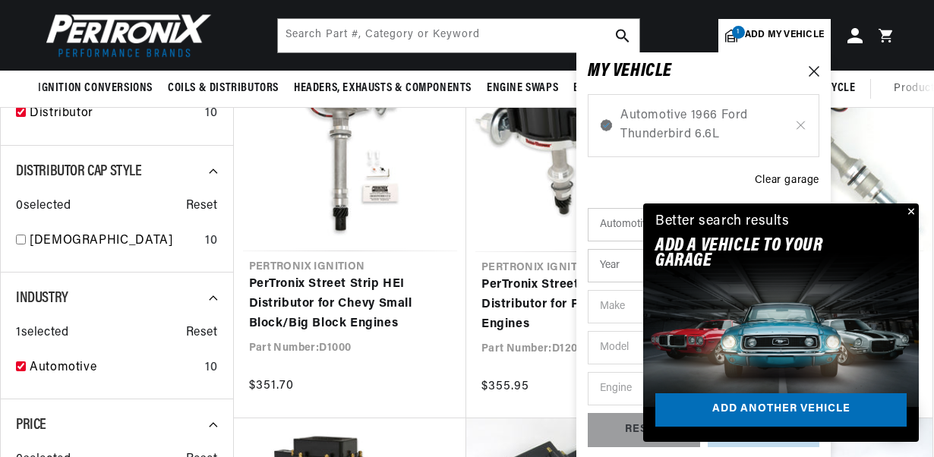
scroll to position [0, 1595]
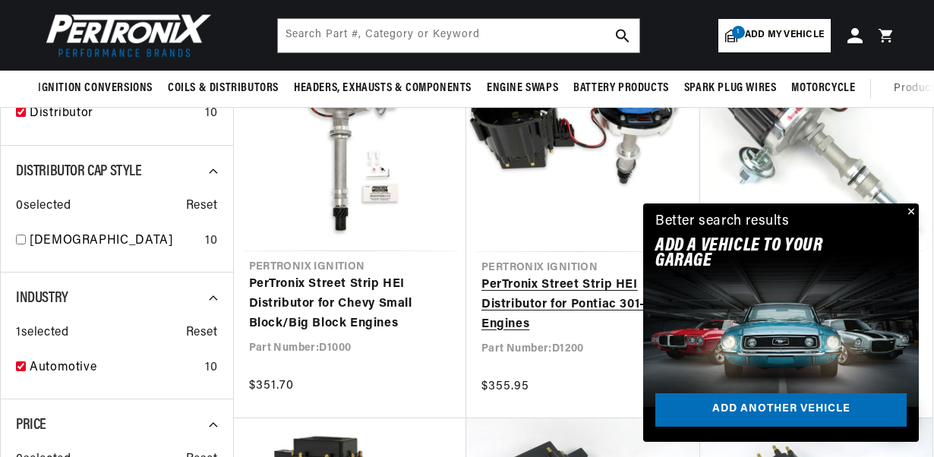
click at [481, 276] on link "PerTronix Street Strip HEI Distributor for Pontiac 301-455 Engines" at bounding box center [583, 305] width 204 height 58
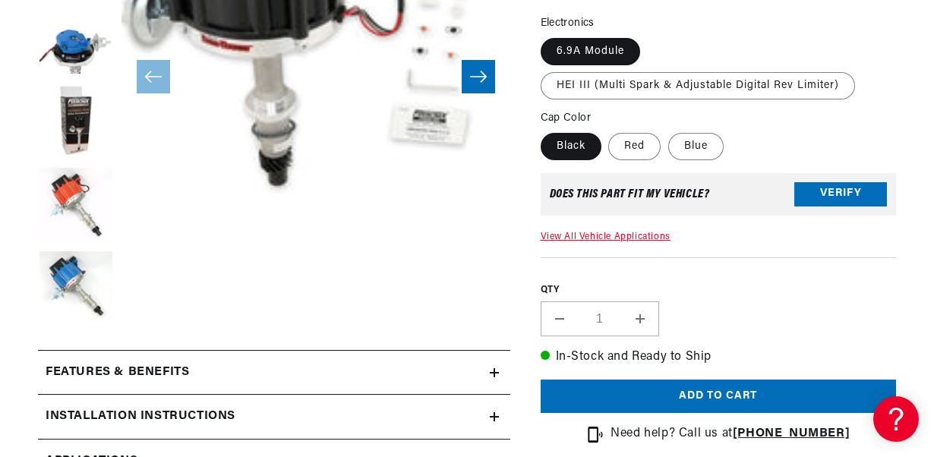
click at [592, 235] on link "View All Vehicle Applications" at bounding box center [606, 236] width 130 height 9
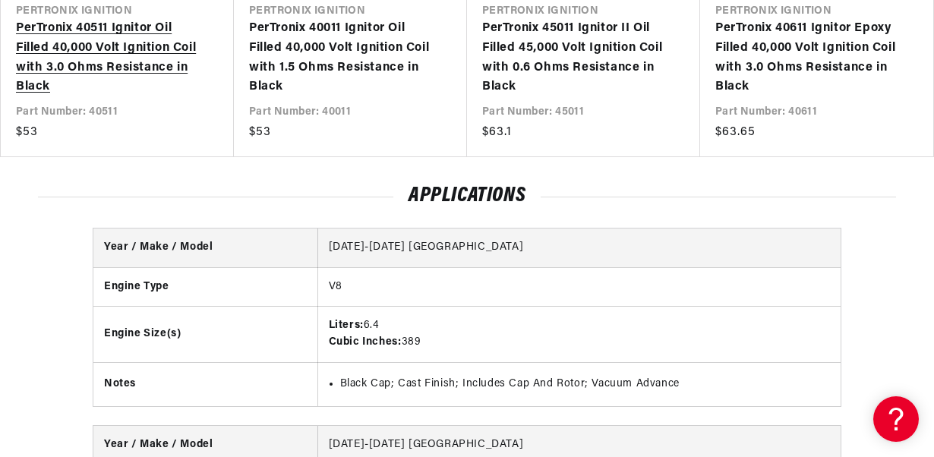
scroll to position [0, 28]
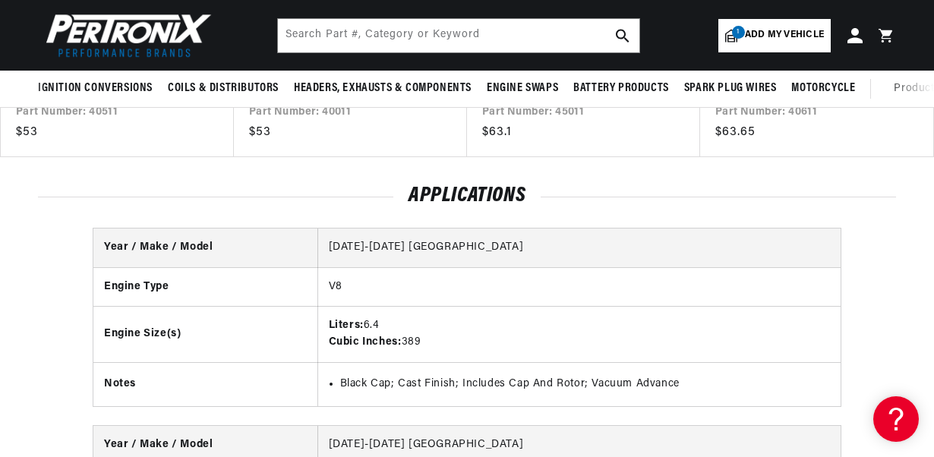
scroll to position [395, 0]
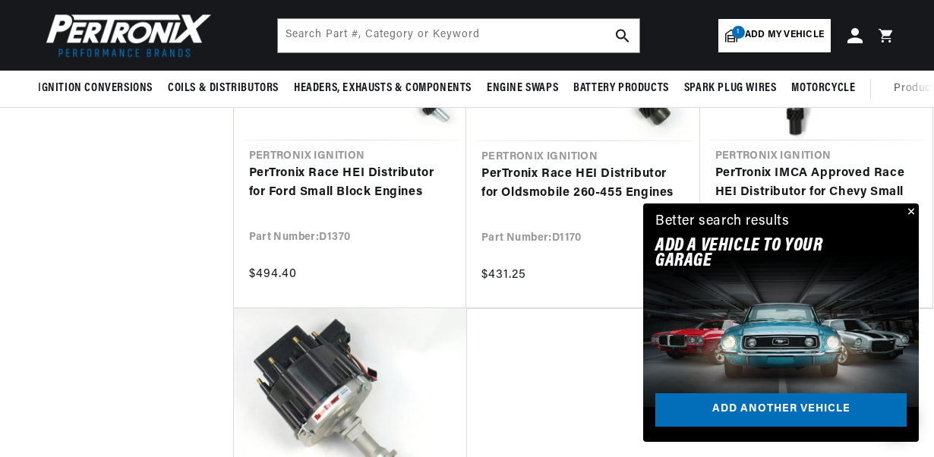
scroll to position [1458, 0]
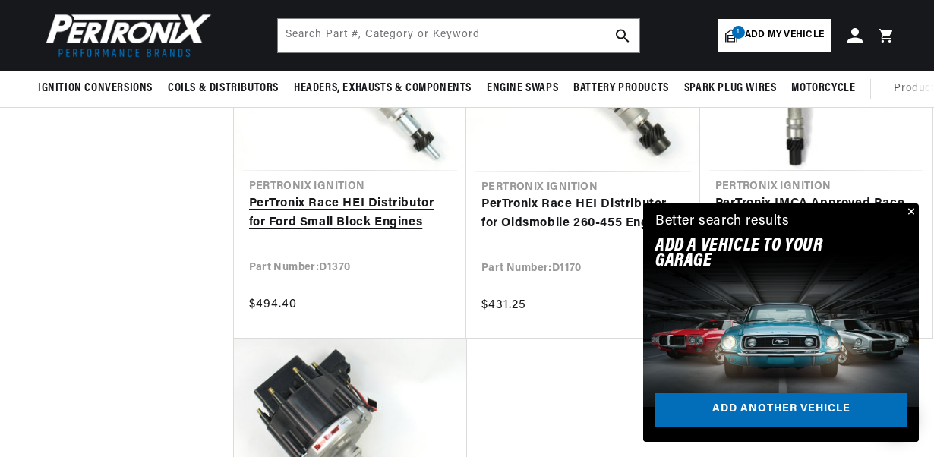
click at [273, 213] on link "PerTronix Race HEI Distributor for Ford Small Block Engines" at bounding box center [350, 213] width 203 height 39
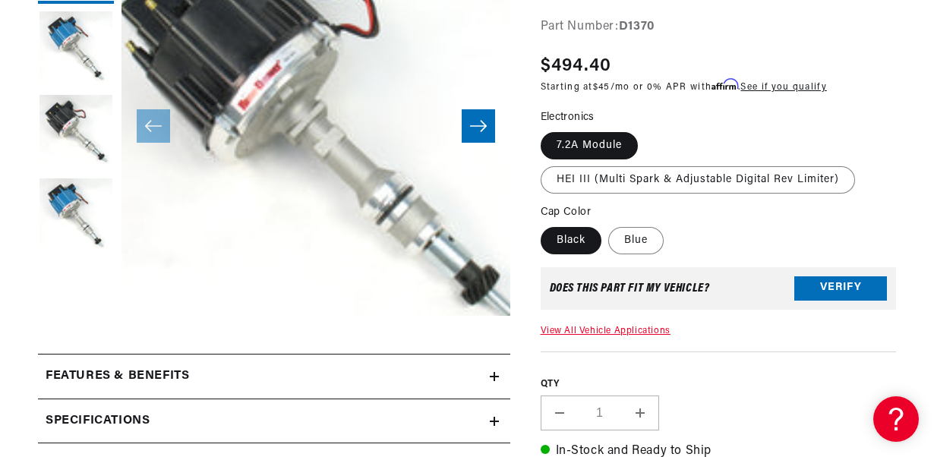
scroll to position [304, 0]
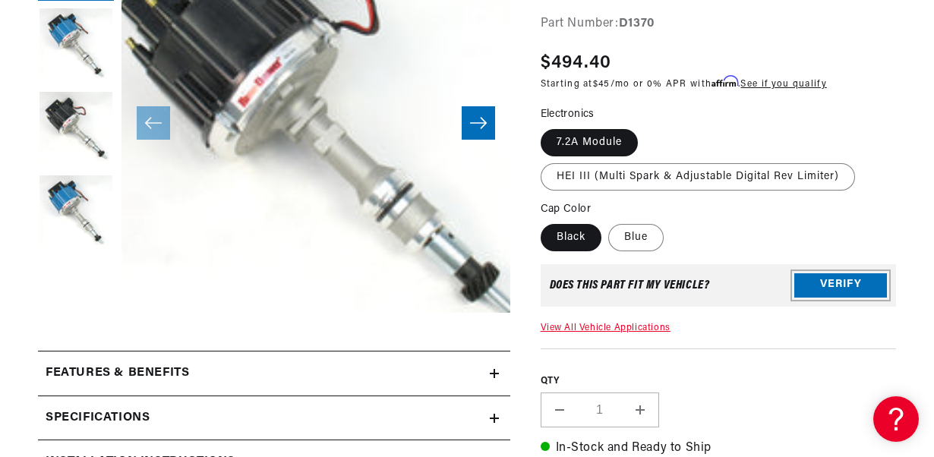
click at [835, 292] on button "Verify" at bounding box center [840, 285] width 93 height 24
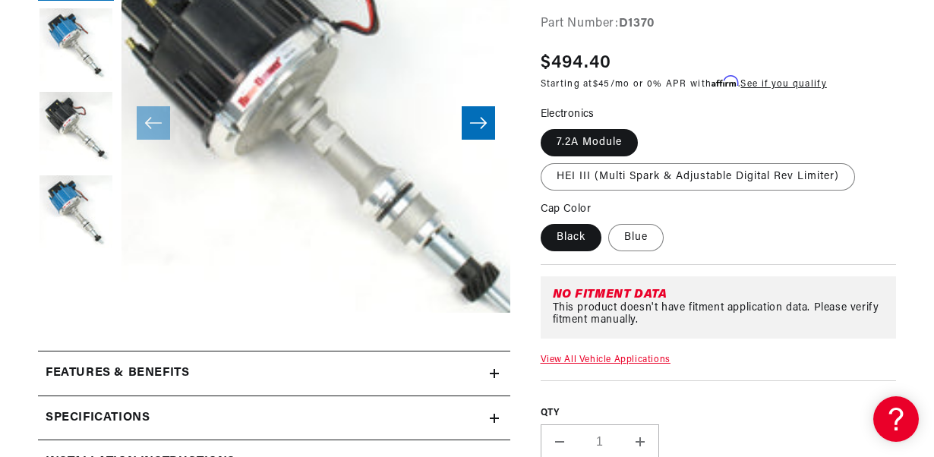
scroll to position [0, 1595]
click at [770, 314] on div "This product doesn't have fitment application data. Please verify fitment manua…" at bounding box center [722, 314] width 338 height 24
click at [618, 359] on link "View All Vehicle Applications" at bounding box center [606, 359] width 130 height 9
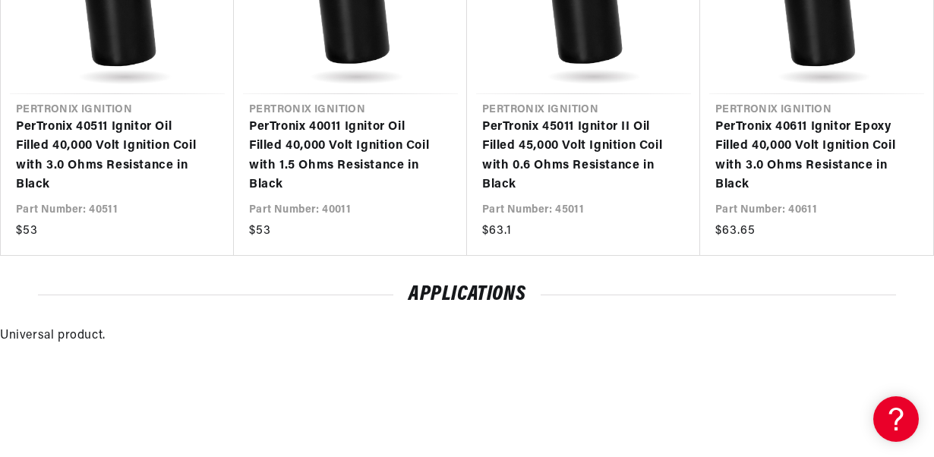
scroll to position [1637, 0]
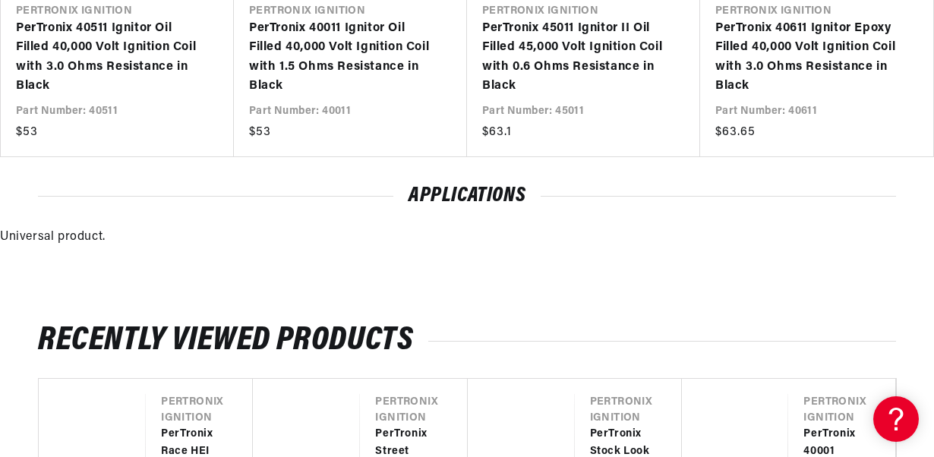
click at [903, 19] on link "PerTronix 40611 Ignitor Epoxy Filled 40,000 Volt Ignition Coil with 3.0 Ohms Re…" at bounding box center [809, 57] width 188 height 77
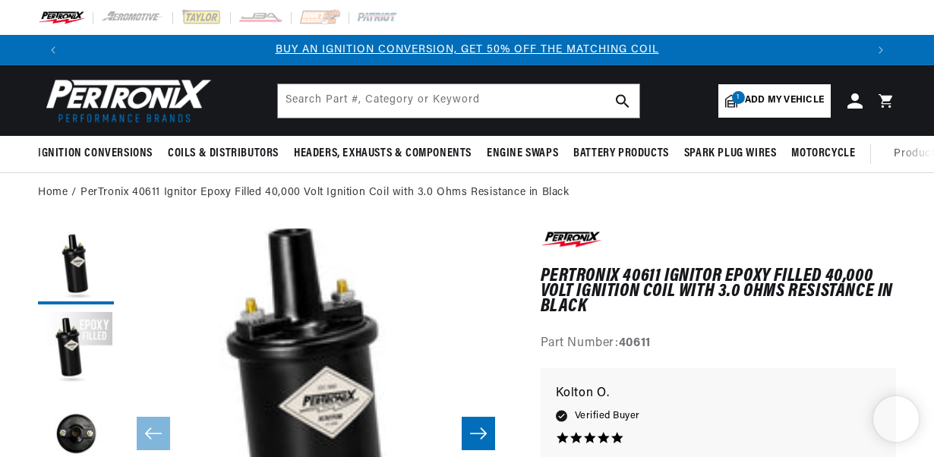
click at [774, 101] on span "Add my vehicle" at bounding box center [784, 100] width 79 height 14
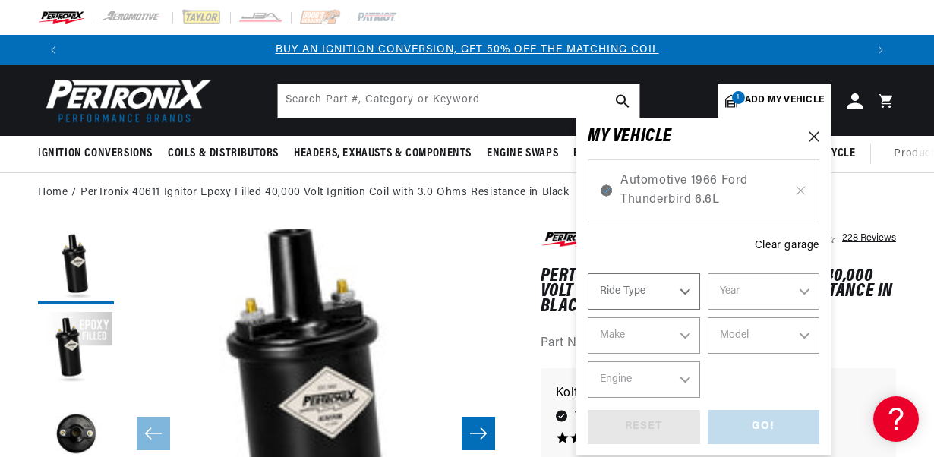
select select "Automotive"
click at [680, 289] on select "Automotive Agricultural Industrial Marine Motorcycle" at bounding box center [644, 291] width 112 height 36
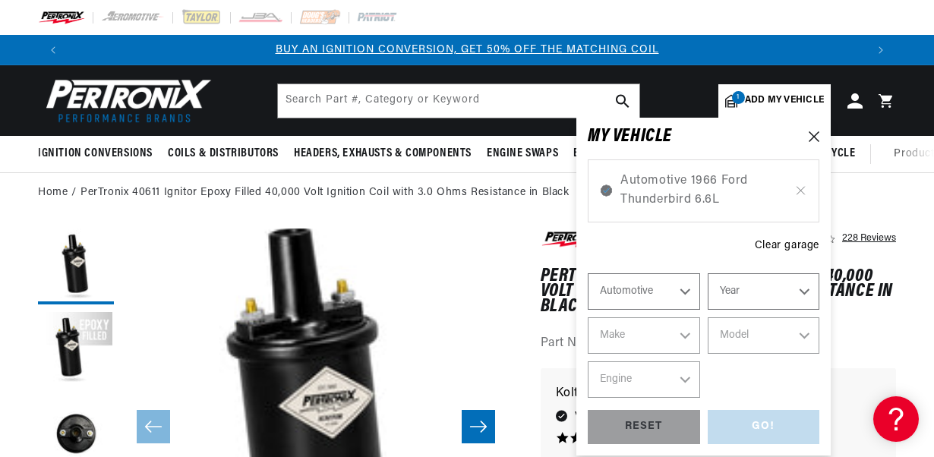
click at [588, 273] on select "Automotive Agricultural Industrial Marine Motorcycle" at bounding box center [644, 291] width 112 height 36
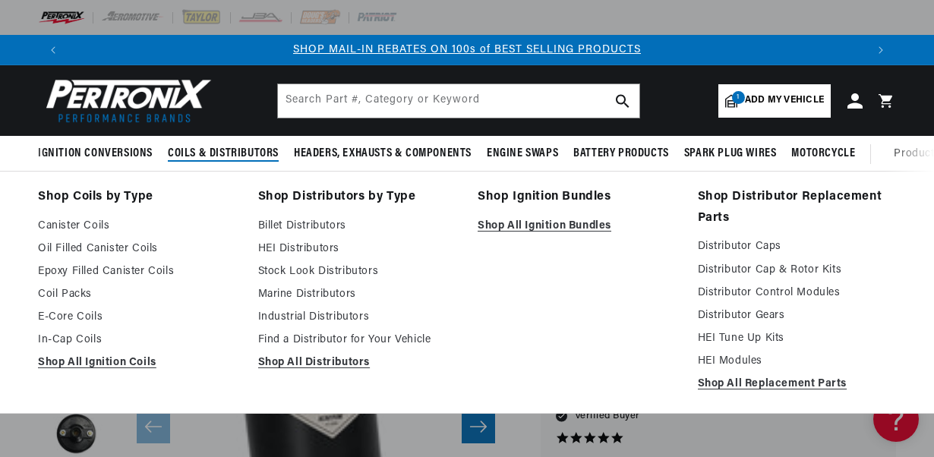
click at [211, 153] on span "Coils & Distributors" at bounding box center [223, 154] width 111 height 16
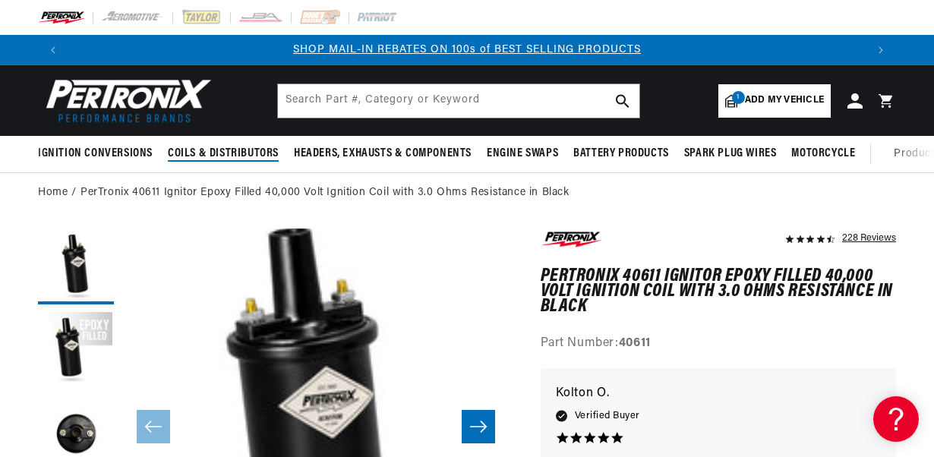
click at [233, 149] on span "Coils & Distributors" at bounding box center [223, 154] width 111 height 16
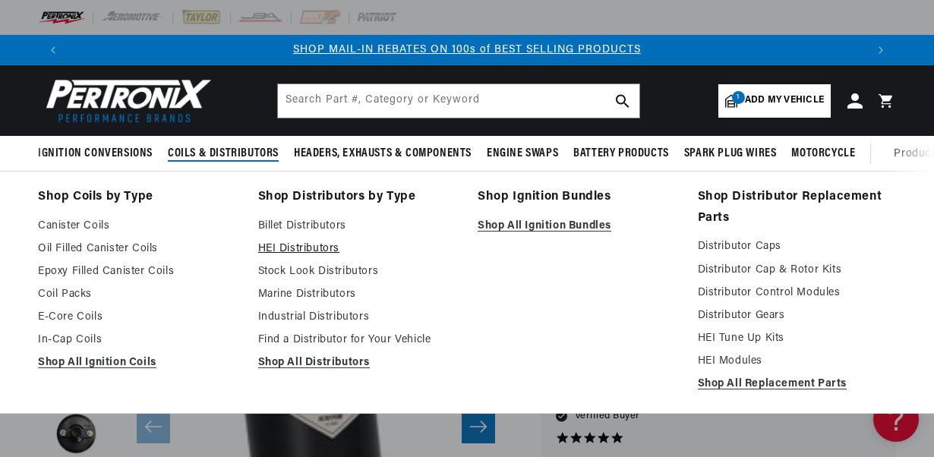
click at [290, 245] on link "HEI Distributors" at bounding box center [357, 249] width 199 height 18
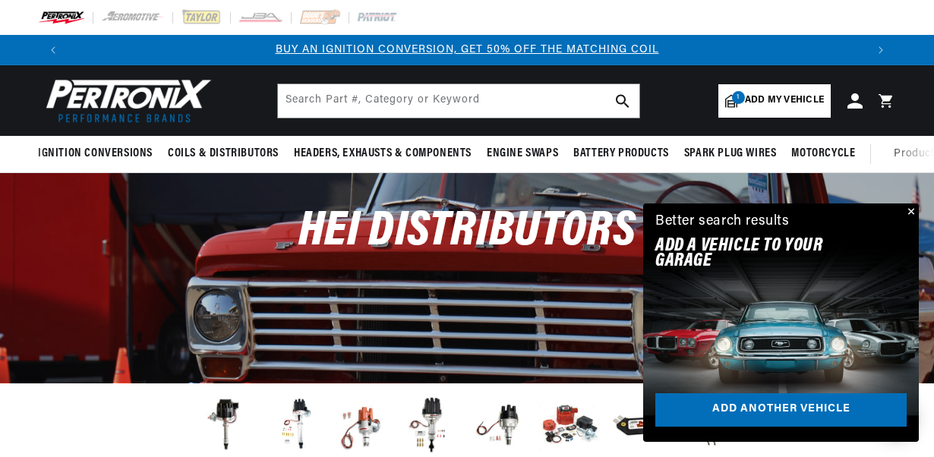
click at [887, 440] on div "Better search results Add A VEHICLE to your garage Add another vehicle" at bounding box center [781, 323] width 276 height 238
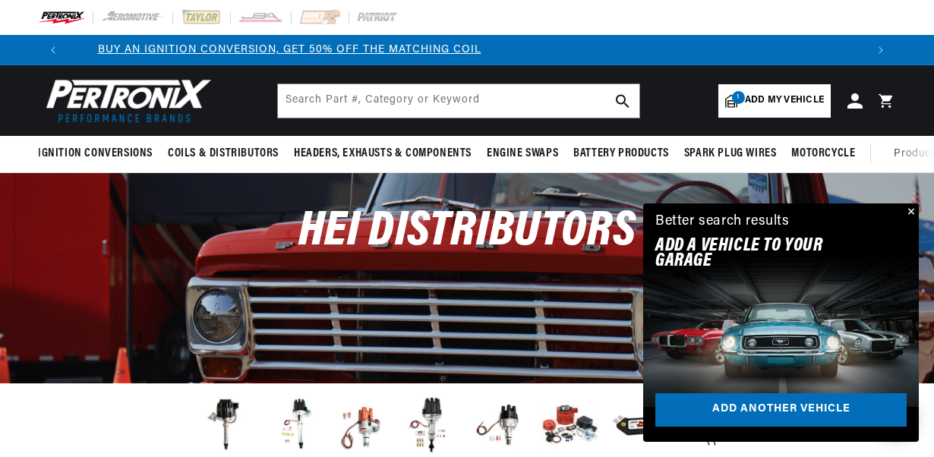
click at [928, 445] on div "Distributors Billet Distributors Stock Look Distributors Marine Distributors In…" at bounding box center [467, 451] width 934 height 137
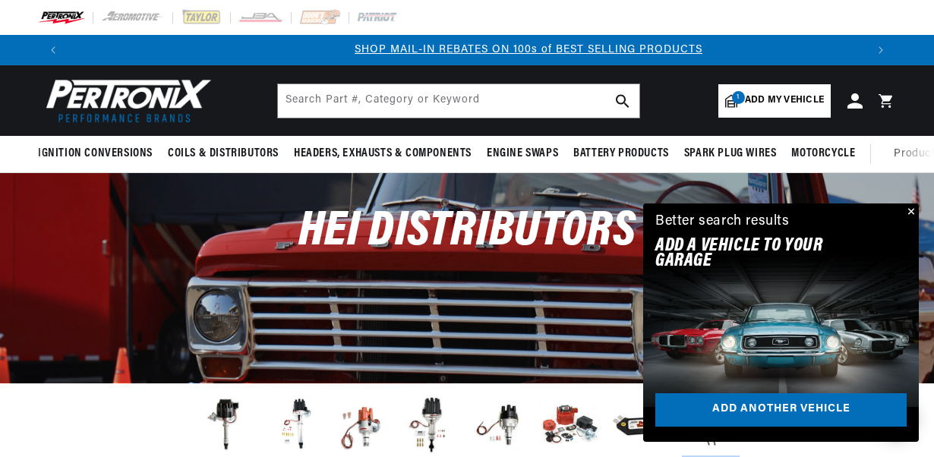
click at [928, 445] on div "Distributors Billet Distributors Stock Look Distributors Marine Distributors In…" at bounding box center [467, 451] width 934 height 137
drag, startPoint x: 928, startPoint y: 445, endPoint x: 912, endPoint y: 213, distance: 232.9
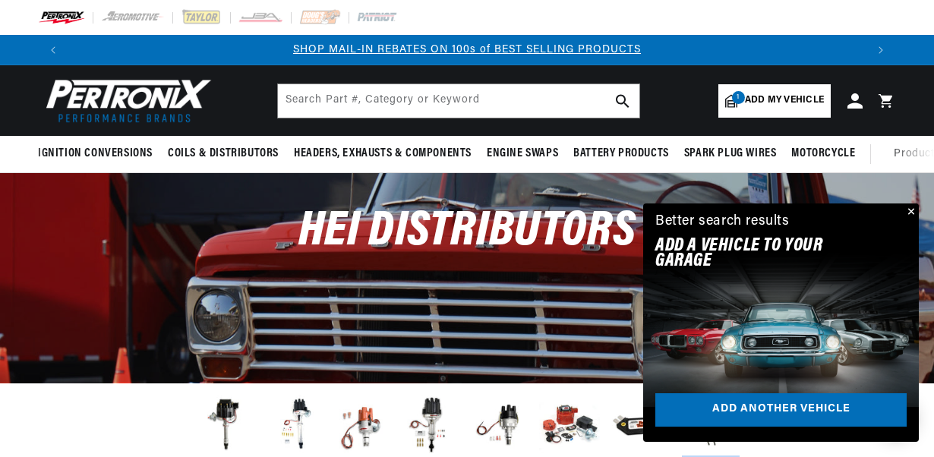
click at [912, 213] on button "Close" at bounding box center [910, 213] width 18 height 18
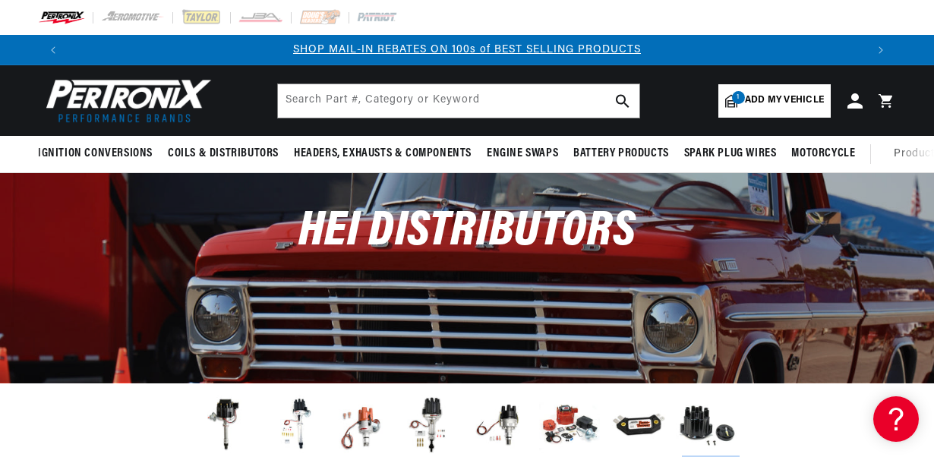
click at [933, 422] on div "Distributors Billet Distributors Stock Look Distributors Marine Distributors In…" at bounding box center [467, 451] width 934 height 137
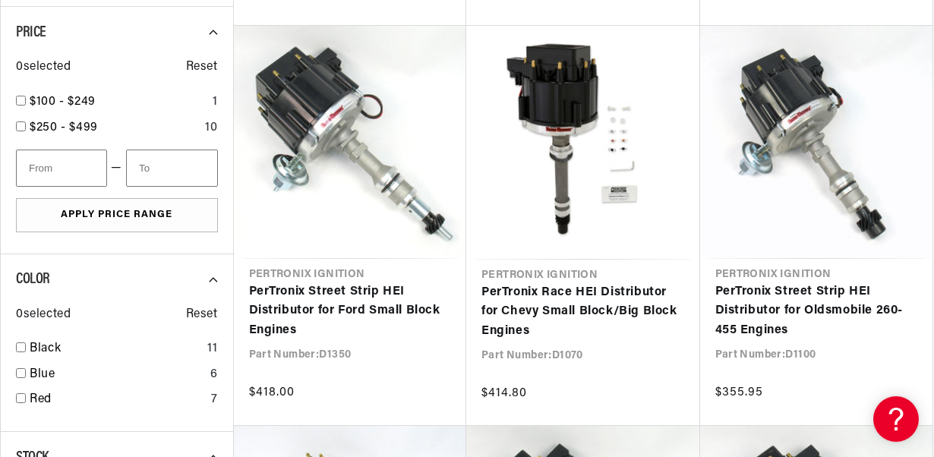
scroll to position [972, 0]
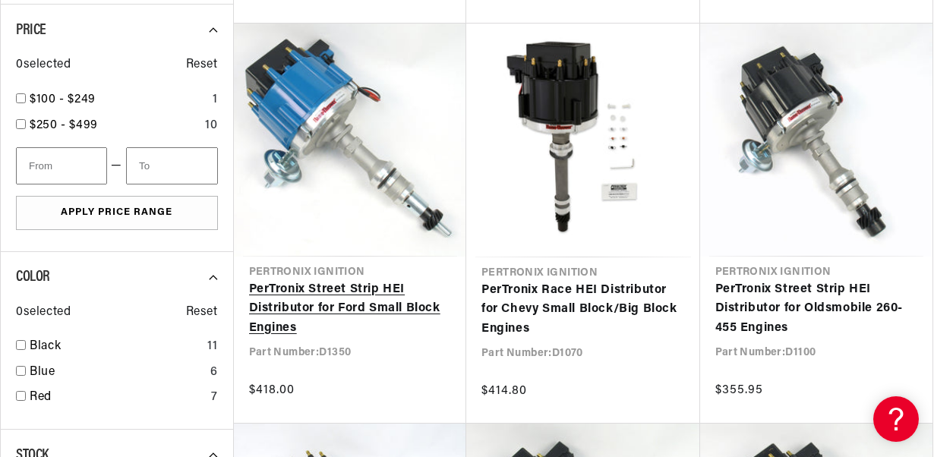
click at [337, 287] on link "PerTronix Street Strip HEI Distributor for Ford Small Block Engines" at bounding box center [350, 309] width 203 height 58
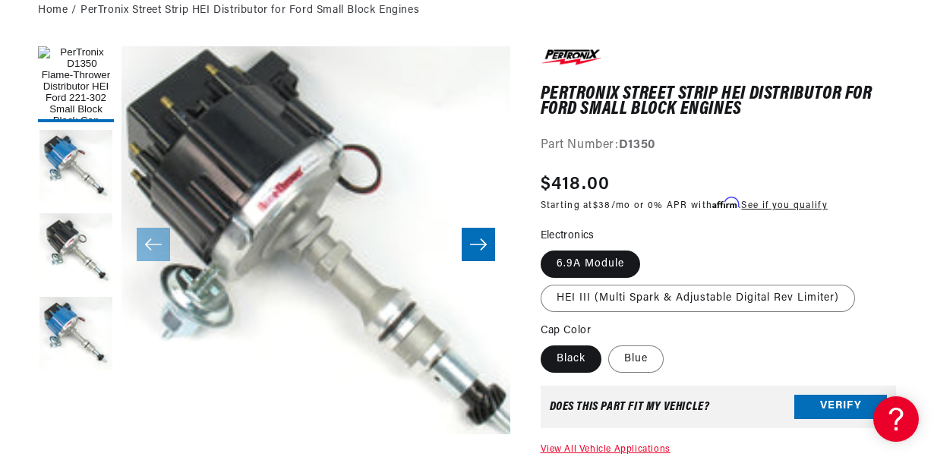
scroll to position [0, 797]
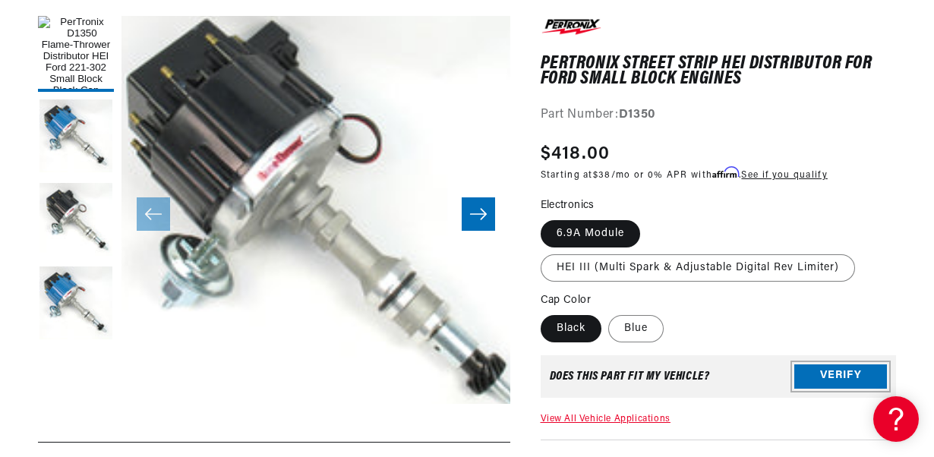
click at [849, 375] on button "Verify" at bounding box center [840, 377] width 93 height 24
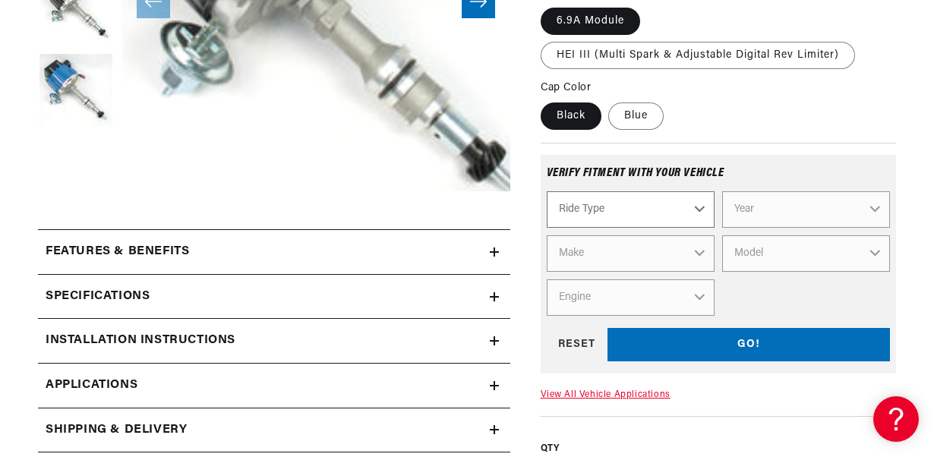
scroll to position [0, 1595]
click at [699, 206] on select "Ride Type Automotive Agricultural Industrial Marine Motorcycle" at bounding box center [631, 209] width 168 height 36
click at [694, 205] on select "Ride Type Automotive Agricultural Industrial Marine Motorcycle" at bounding box center [631, 209] width 168 height 36
select select "Automotive"
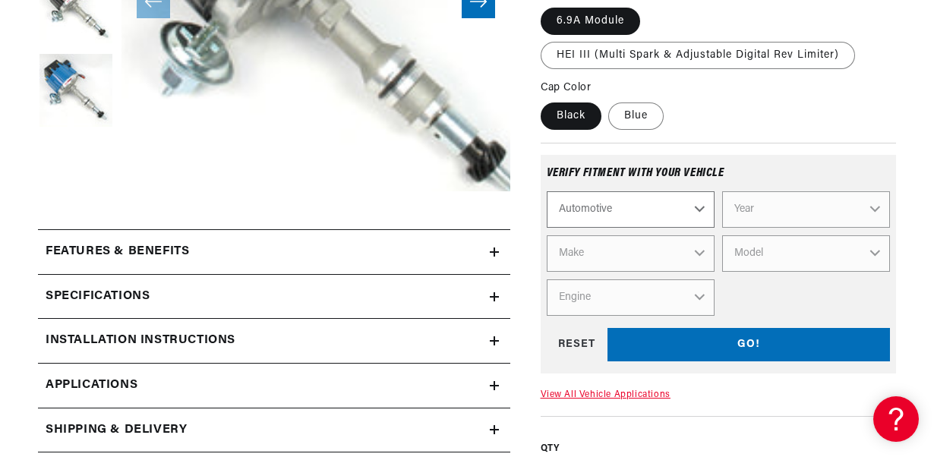
click at [547, 191] on select "Ride Type Automotive Agricultural Industrial Marine Motorcycle" at bounding box center [631, 209] width 168 height 36
select select "Automotive"
click at [866, 204] on select "Year [DATE] 2021 2020 2019 2018 2017 2016 2015 2014 2013 2012 2011 2010 2009 20…" at bounding box center [806, 209] width 168 height 36
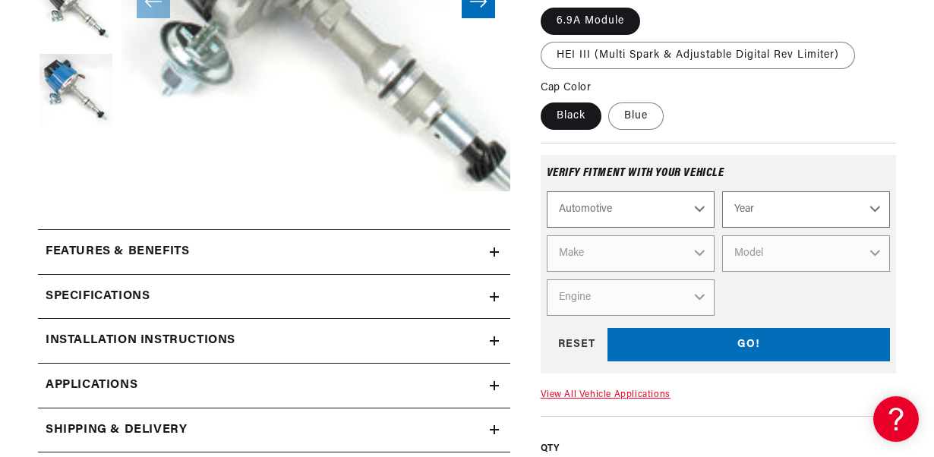
select select "1978"
click at [866, 204] on select "Year [DATE] 2021 2020 2019 2018 2017 2016 2015 2014 2013 2012 2011 2010 2009 20…" at bounding box center [806, 209] width 168 height 36
select select "1978"
click at [714, 249] on select "Make Alfa Romeo American Motors Audi Avanti BMW Buick Cadillac Checker Chevrole…" at bounding box center [631, 253] width 168 height 36
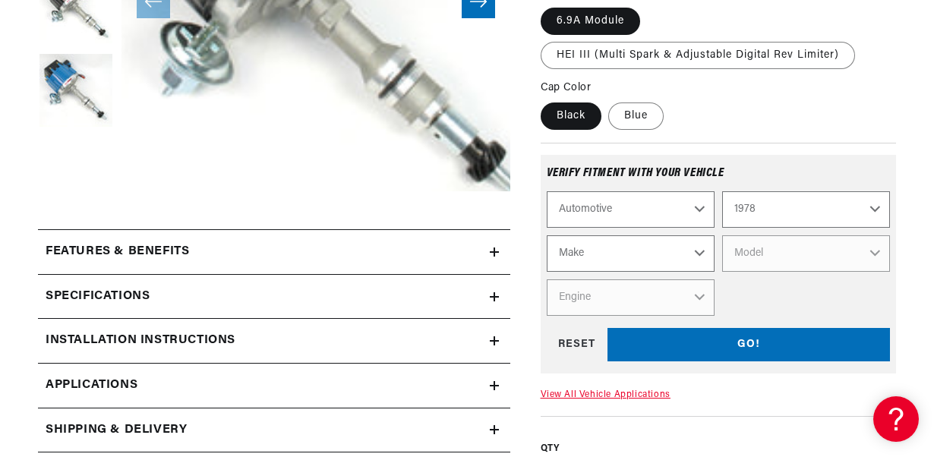
select select "Ford"
click at [547, 235] on select "Make Alfa Romeo American Motors Audi Avanti BMW Buick Cadillac Checker Chevrole…" at bounding box center [631, 253] width 168 height 36
select select "Ford"
click at [876, 254] on select "Model B-100 Bronco E-100 Econoline E-100 Econoline Club Wagon E-150 Econoline E…" at bounding box center [806, 253] width 168 height 36
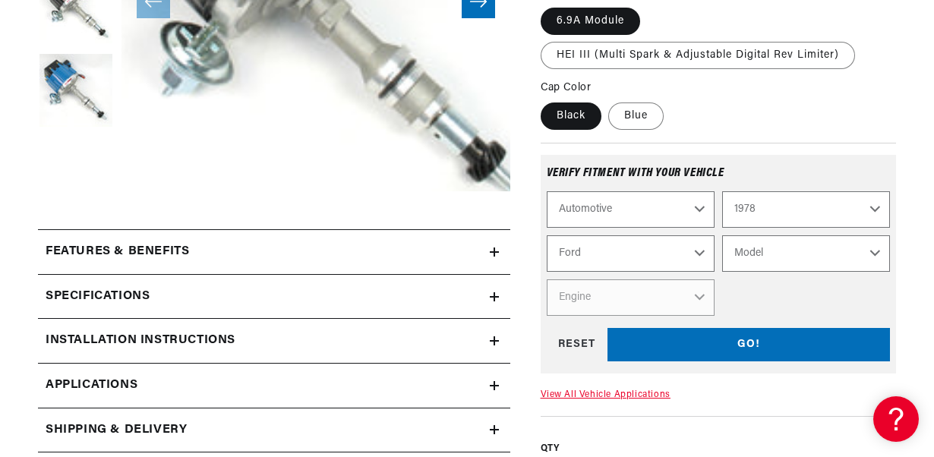
select select "F-150"
click at [722, 235] on select "Model B-100 Bronco E-100 Econoline E-100 Econoline Club Wagon E-150 Econoline E…" at bounding box center [806, 253] width 168 height 36
select select "F-150"
click at [696, 293] on select "Engine 4.9L 5.0L 5.8L 6.6L 7.5L" at bounding box center [631, 297] width 168 height 36
select select "6.6L"
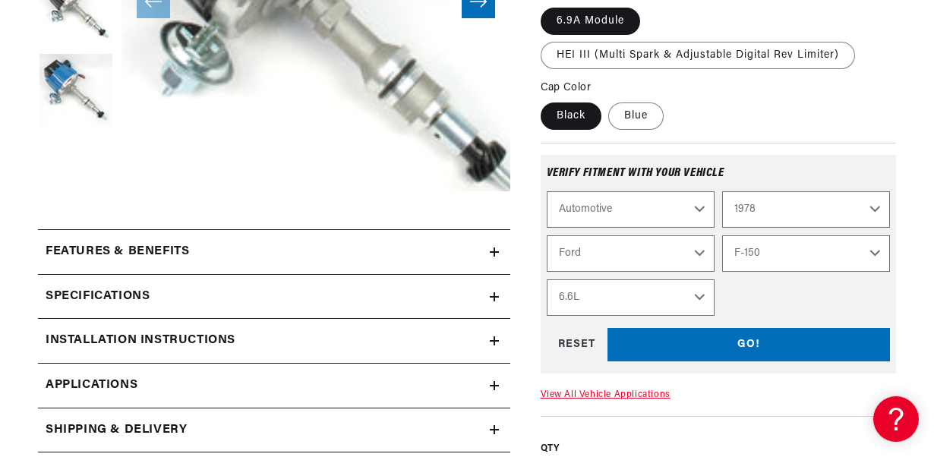
click at [547, 279] on select "Engine 4.9L 5.0L 5.8L 6.6L 7.5L" at bounding box center [631, 297] width 168 height 36
select select "Engine"
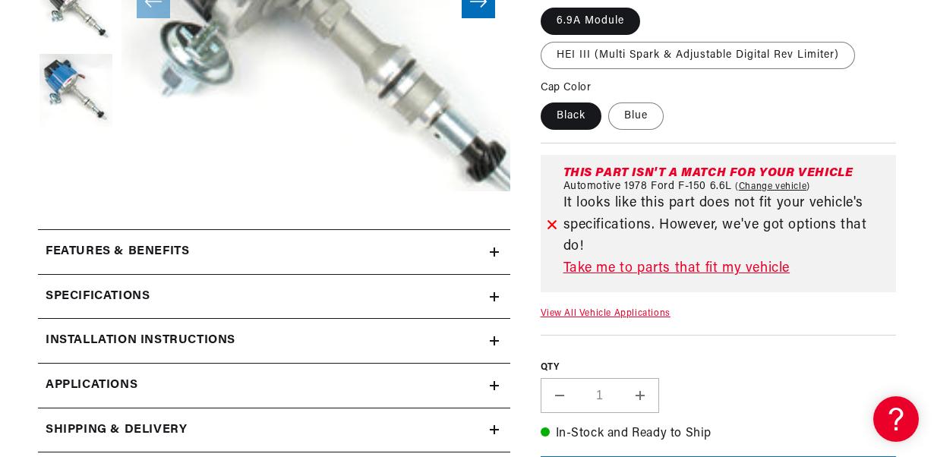
scroll to position [0, 797]
click at [636, 258] on link "Take me to parts that fit my vehicle" at bounding box center [727, 269] width 327 height 22
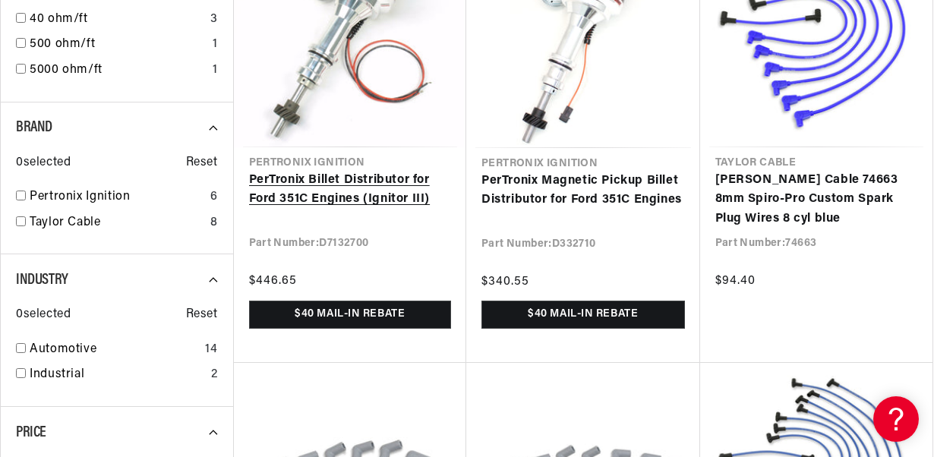
scroll to position [0, 797]
click at [289, 182] on link "PerTronix Billet Distributor for Ford 351C Engines (Ignitor III)" at bounding box center [350, 190] width 203 height 39
